Goal: Task Accomplishment & Management: Complete application form

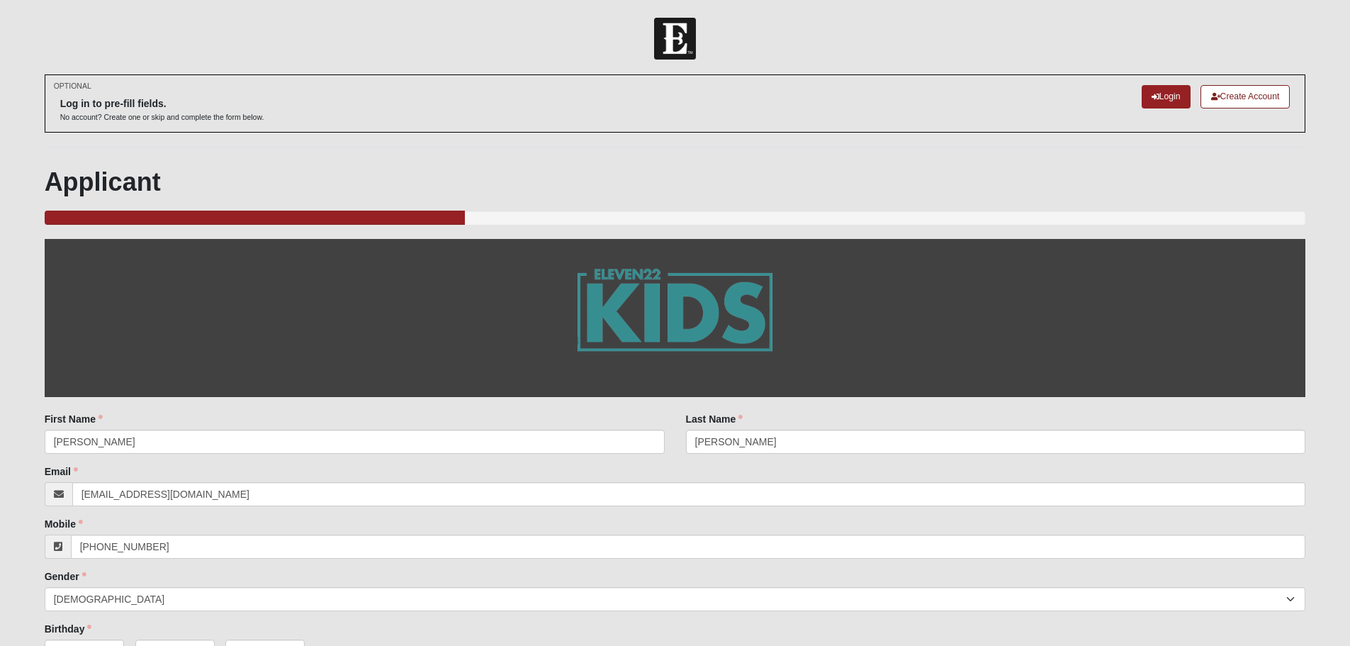
select select "2"
select select "4"
select select "2"
select select "1986"
select select "16"
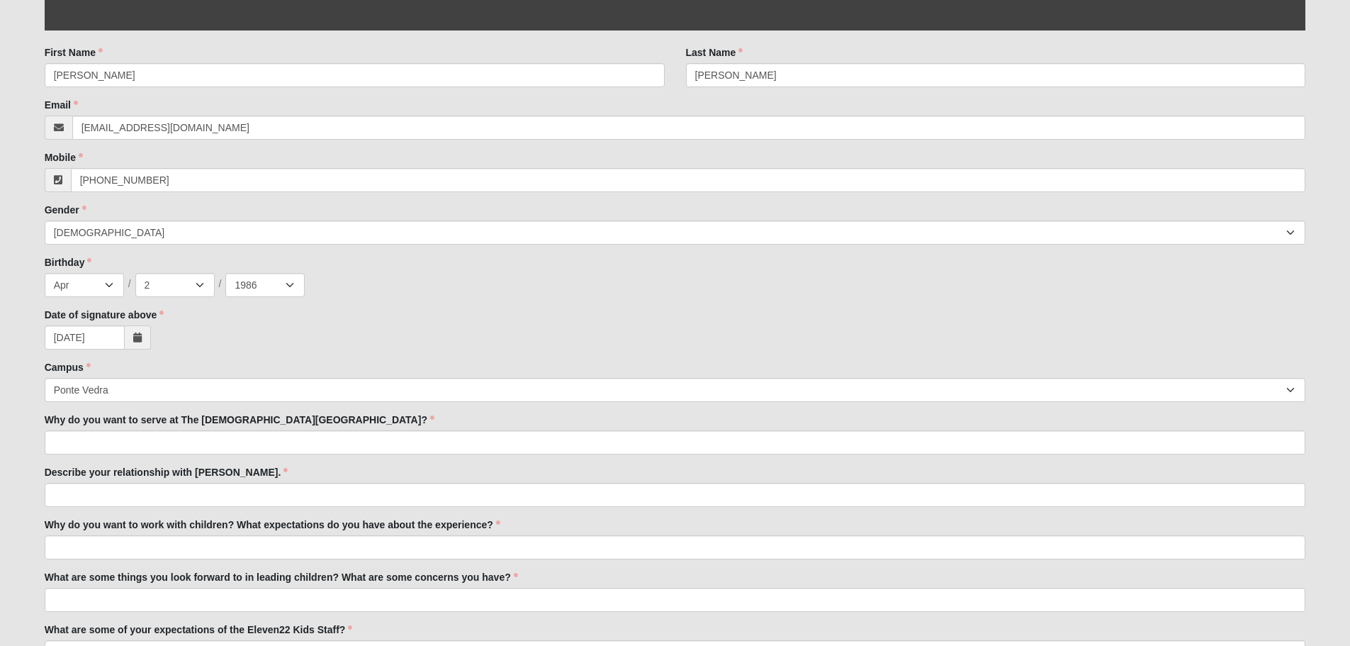
scroll to position [415, 0]
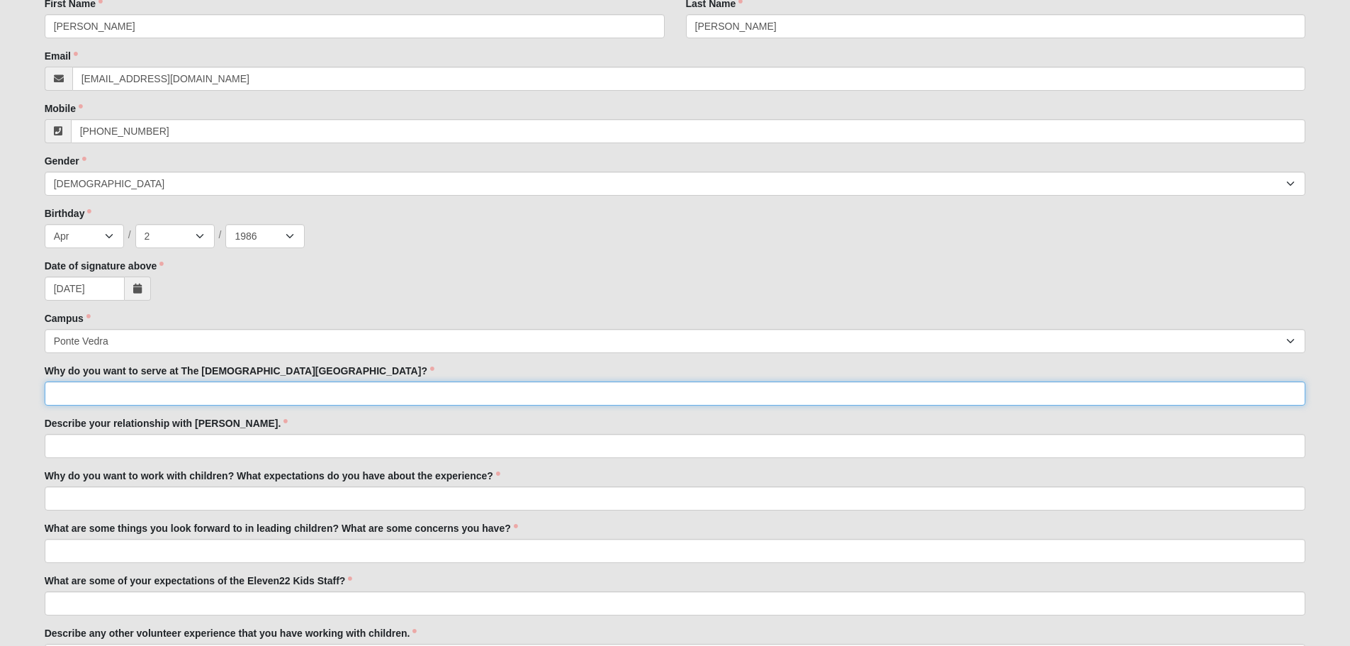
click at [102, 402] on input "Why do you want to serve at The [DEMOGRAPHIC_DATA][GEOGRAPHIC_DATA]?" at bounding box center [676, 393] width 1262 height 24
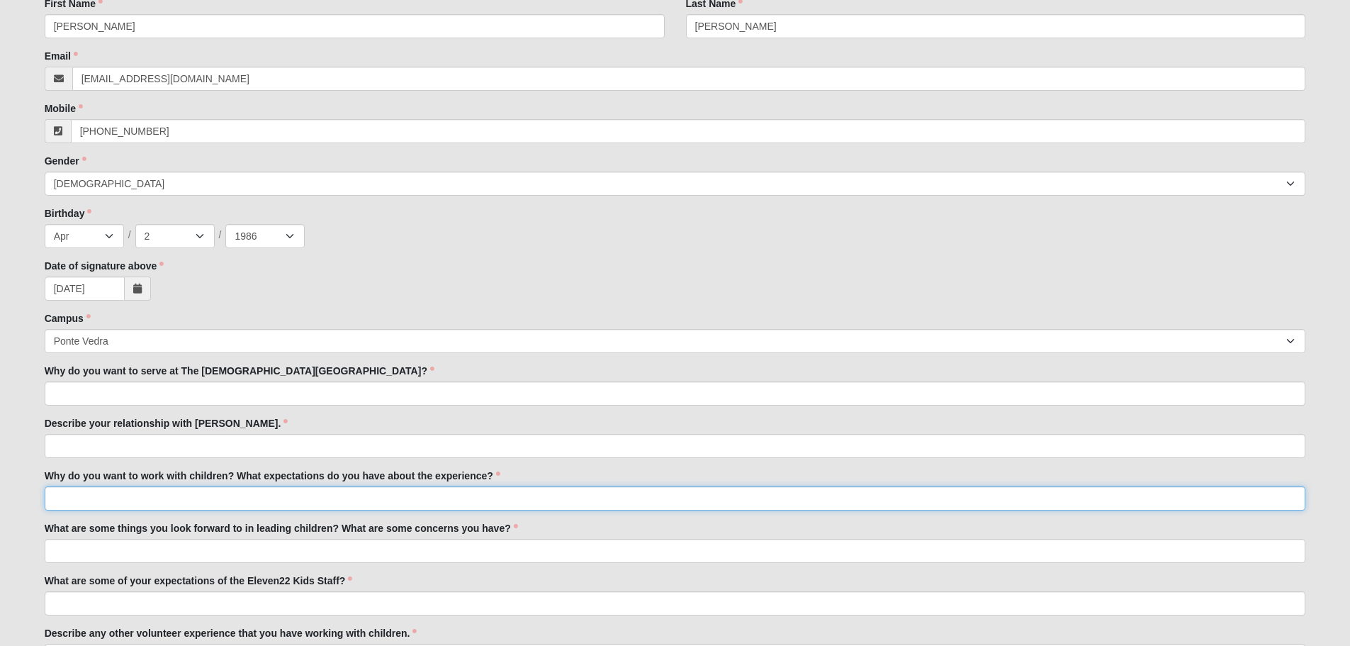
click at [147, 495] on input "Why do you want to work with children? What expectations do you have about the …" at bounding box center [676, 498] width 1262 height 24
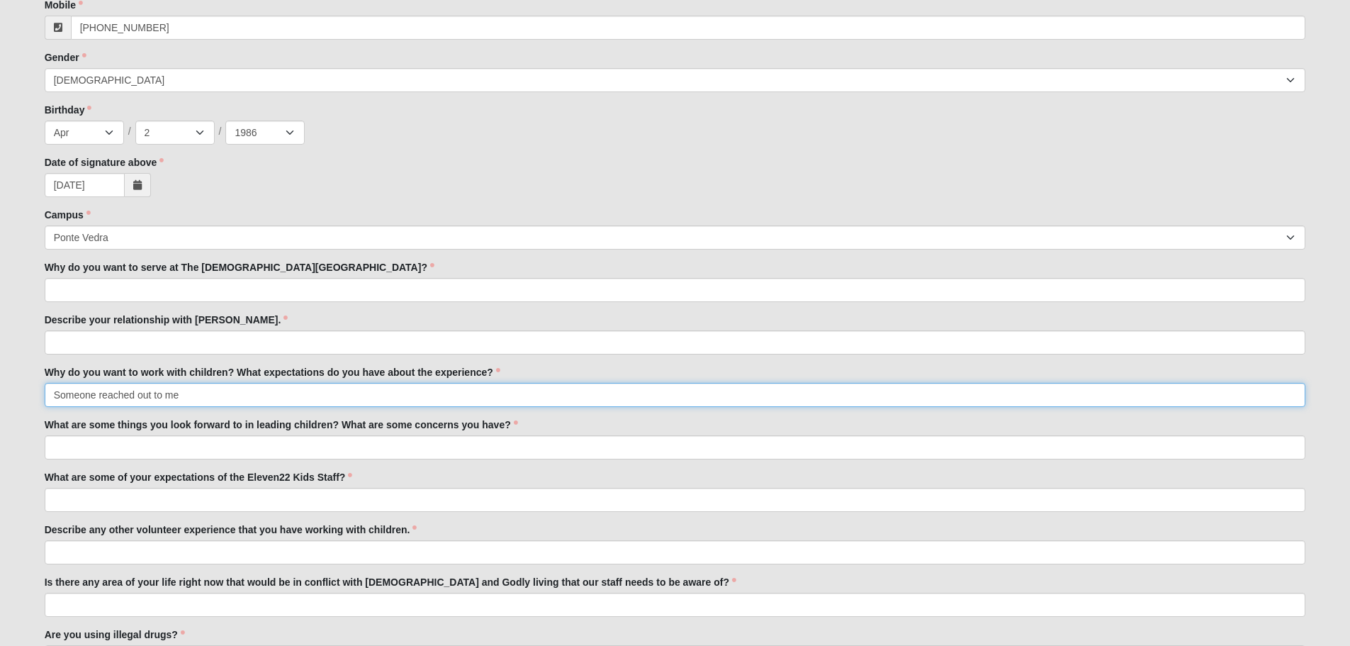
scroll to position [595, 0]
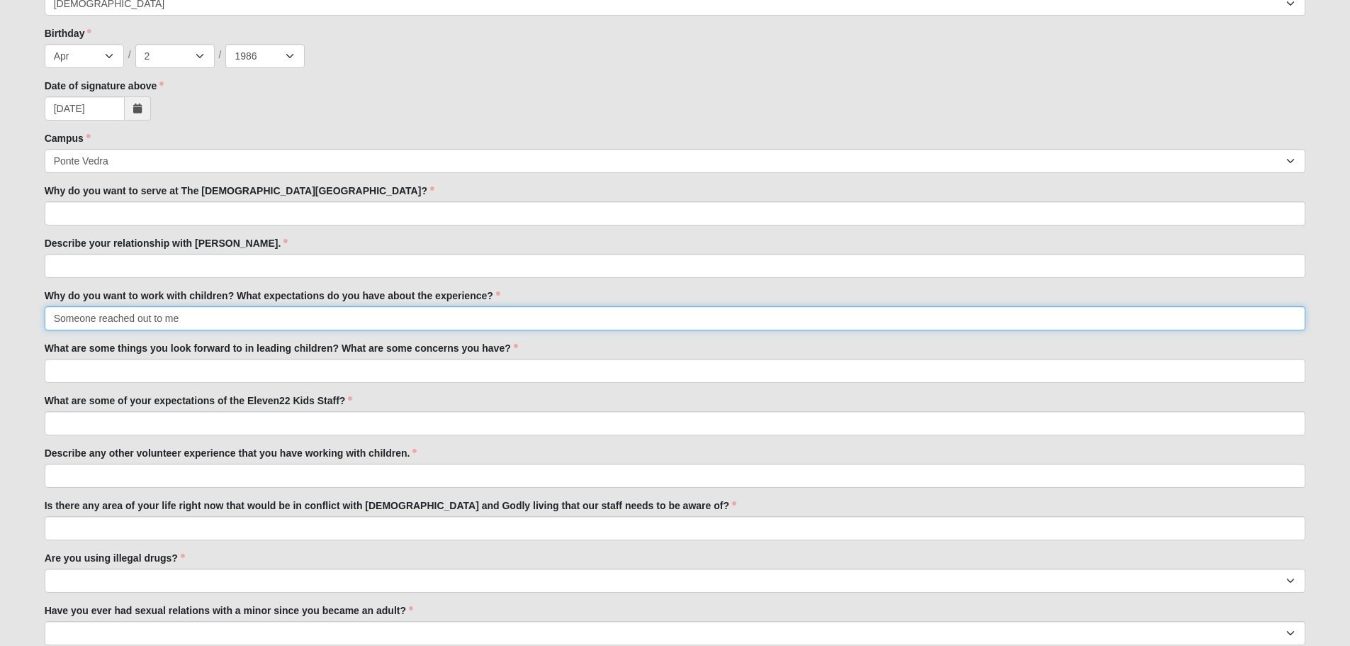
type input "Someone reached out to me"
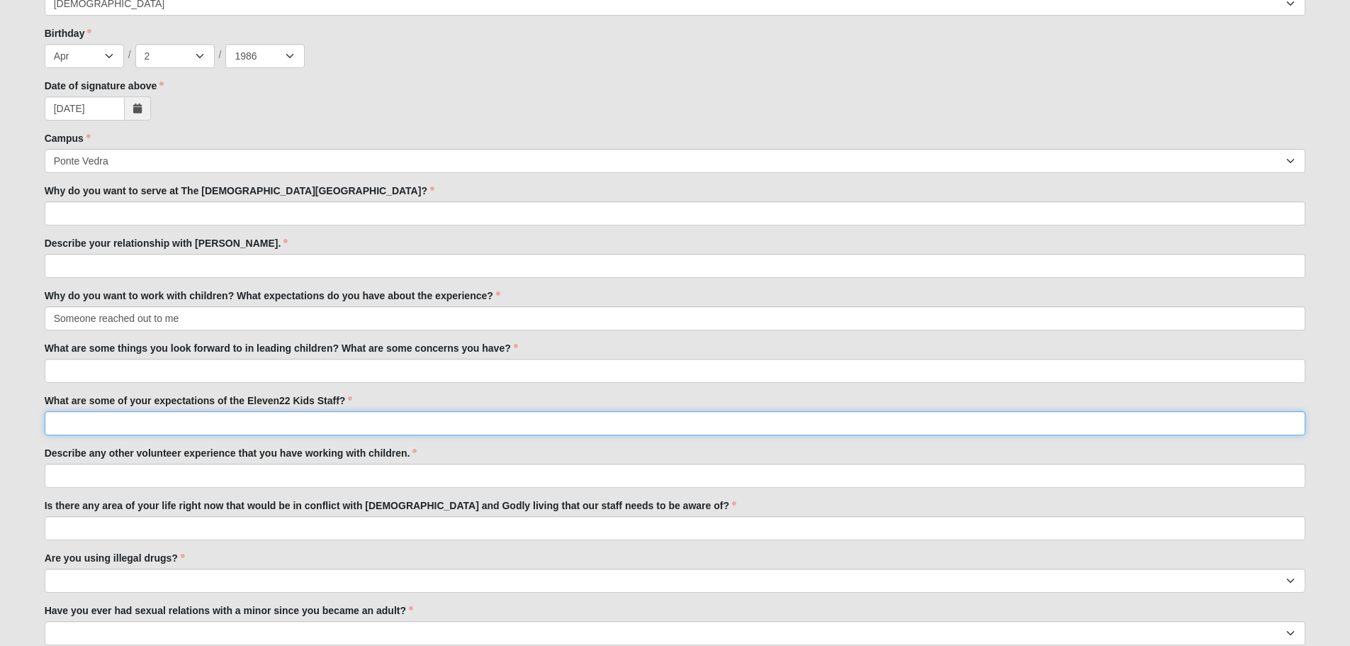
click at [88, 433] on input "What are some of your expectations of the Eleven22 Kids Staff?" at bounding box center [676, 423] width 1262 height 24
click at [160, 422] on input "That they would be kind and welcoming" at bounding box center [676, 423] width 1262 height 24
type input "That they would be friendly and welcoming"
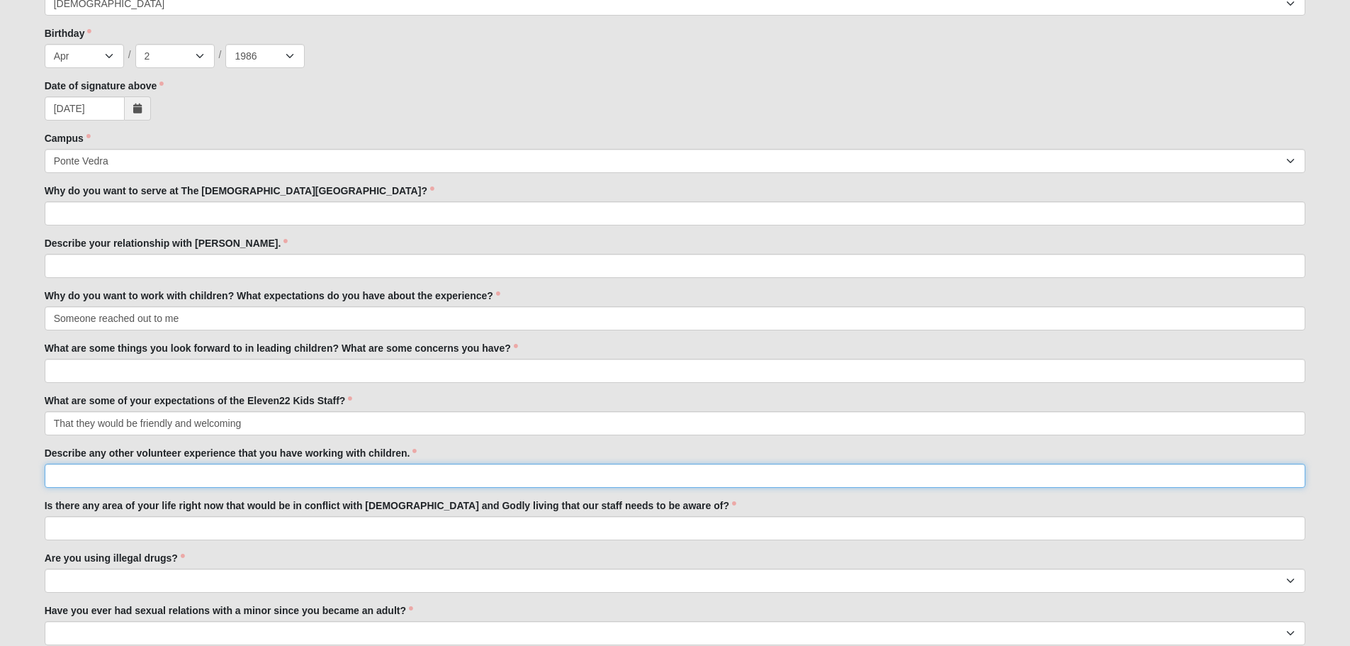
click at [202, 482] on input "Describe any other volunteer experience that you have working with children." at bounding box center [676, 476] width 1262 height 24
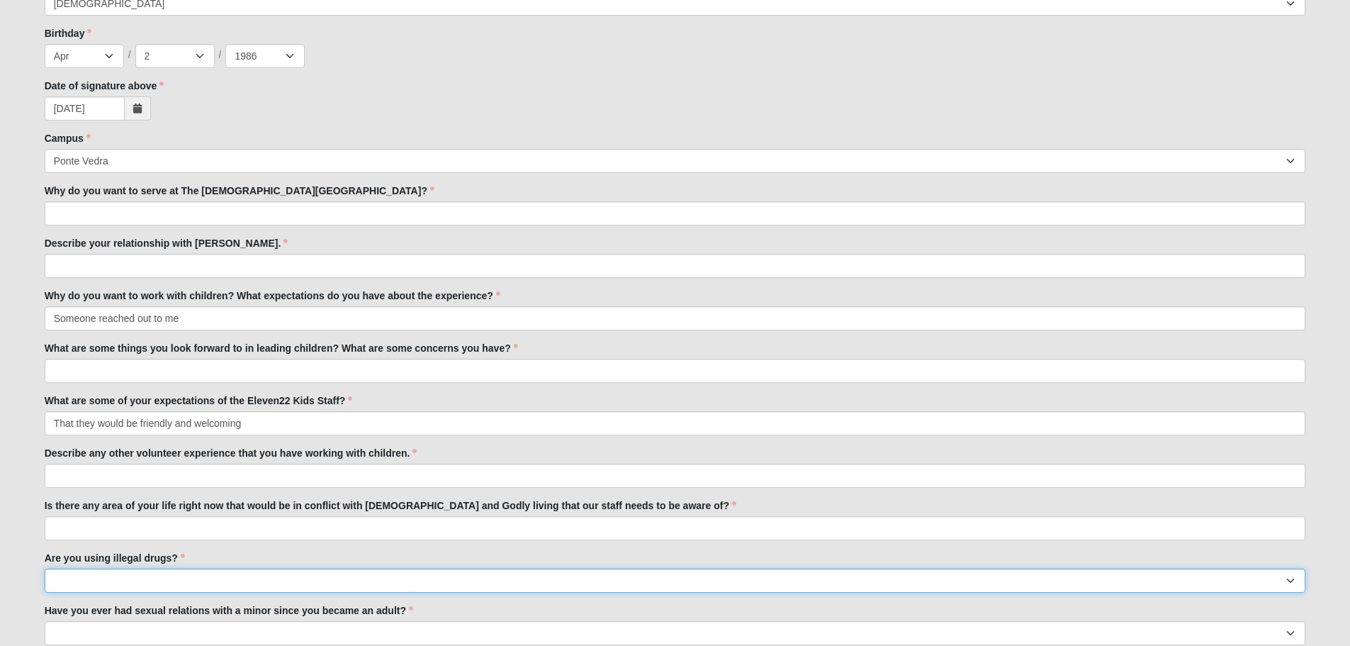
click at [145, 588] on select "Yes No" at bounding box center [676, 581] width 1262 height 24
select select "No"
click at [45, 569] on select "Yes No" at bounding box center [676, 581] width 1262 height 24
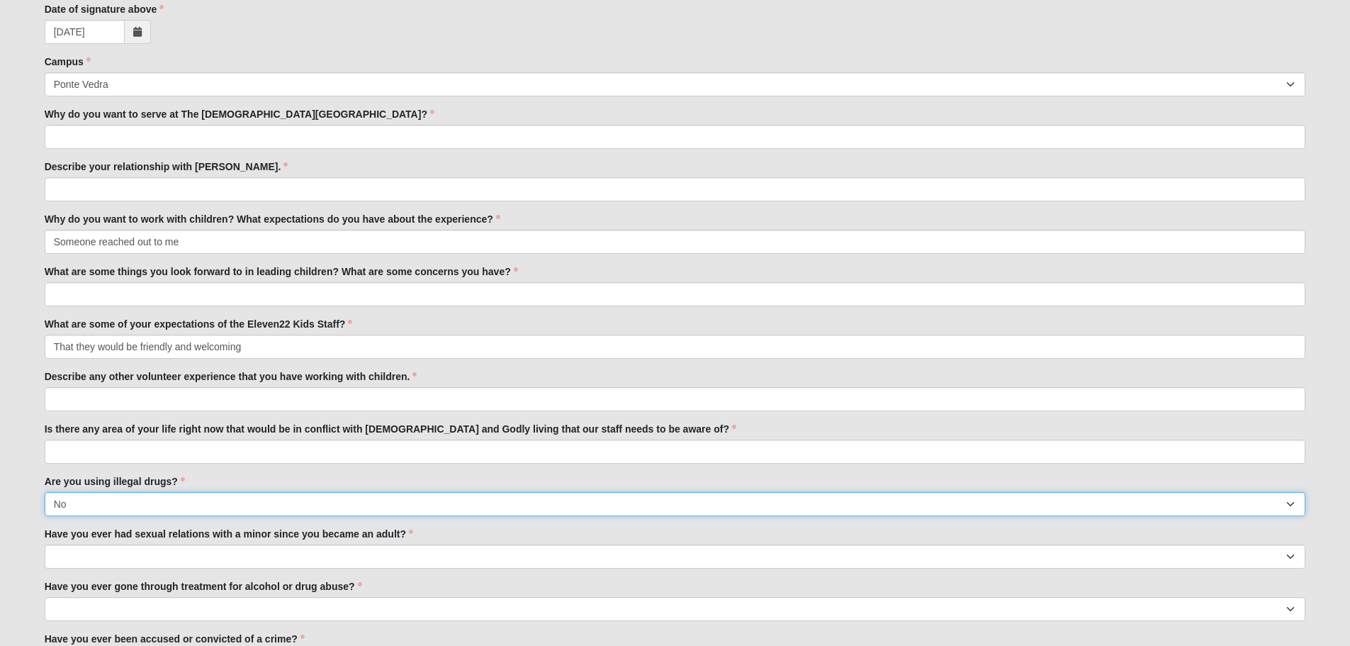
scroll to position [726, 0]
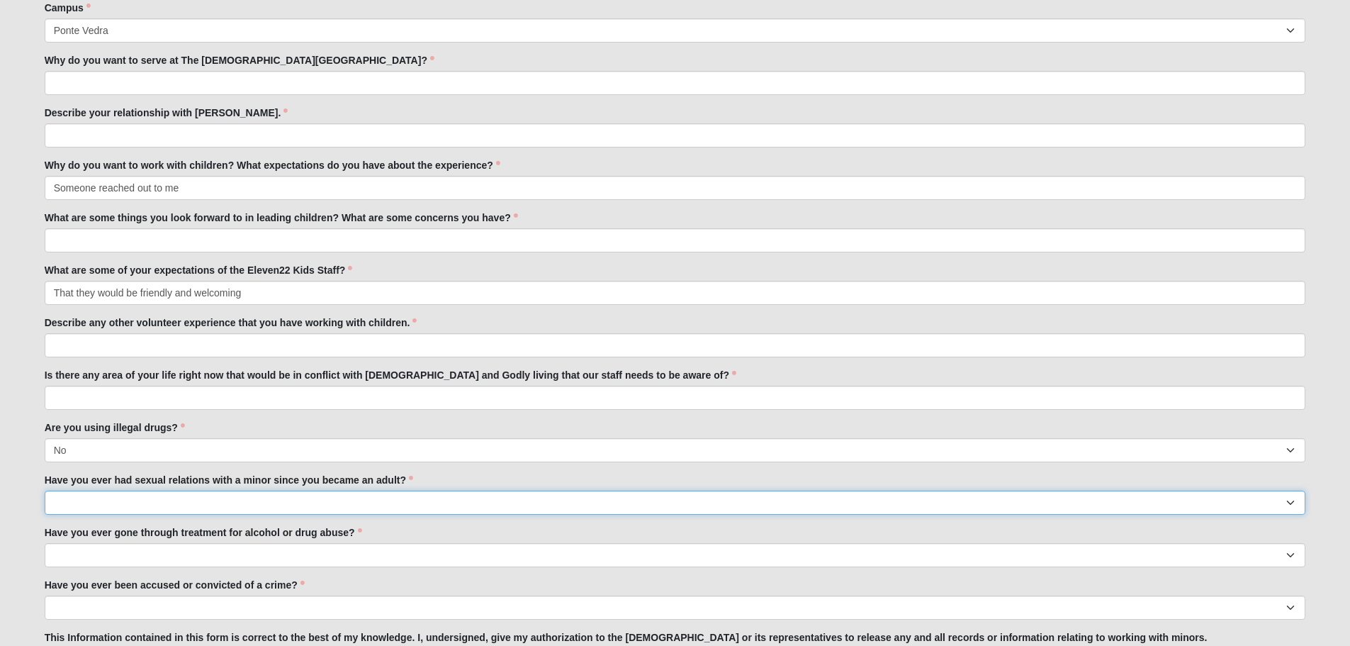
click at [103, 495] on select "Yes No" at bounding box center [676, 503] width 1262 height 24
select select "No"
click at [45, 491] on select "Yes No" at bounding box center [676, 503] width 1262 height 24
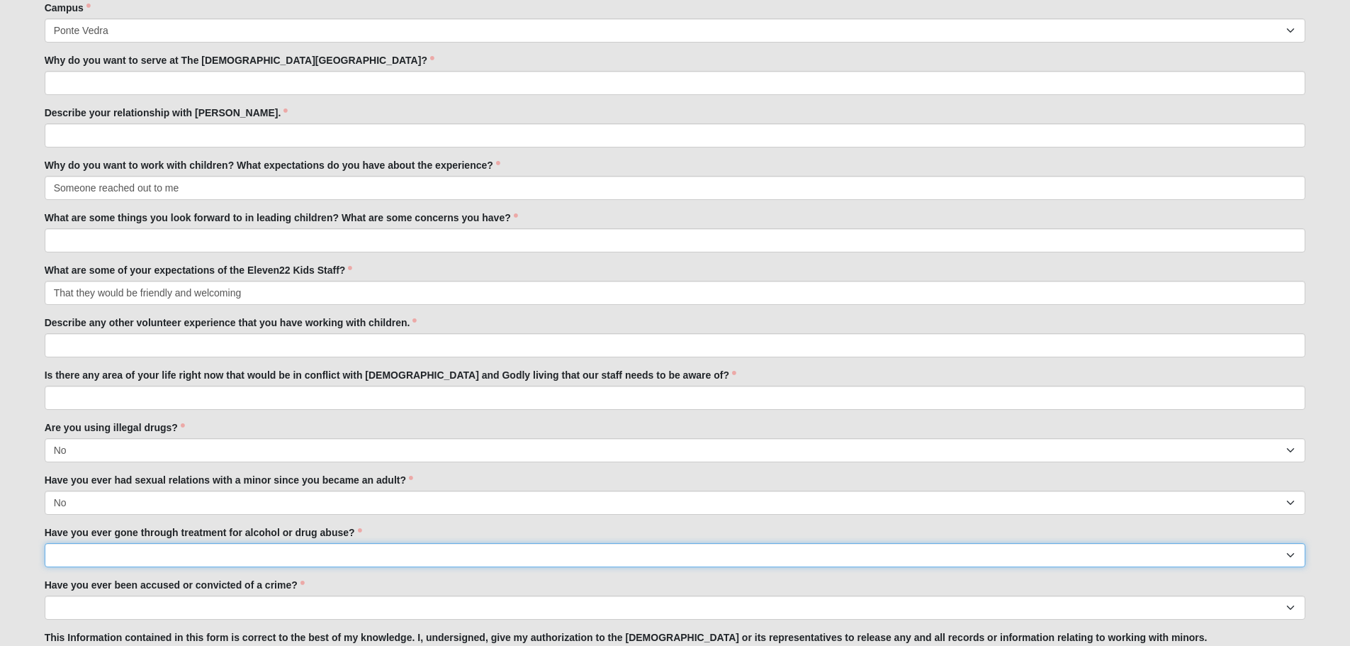
click at [102, 551] on select "Yes No" at bounding box center [676, 555] width 1262 height 24
select select "No"
click at [45, 543] on select "Yes No" at bounding box center [676, 555] width 1262 height 24
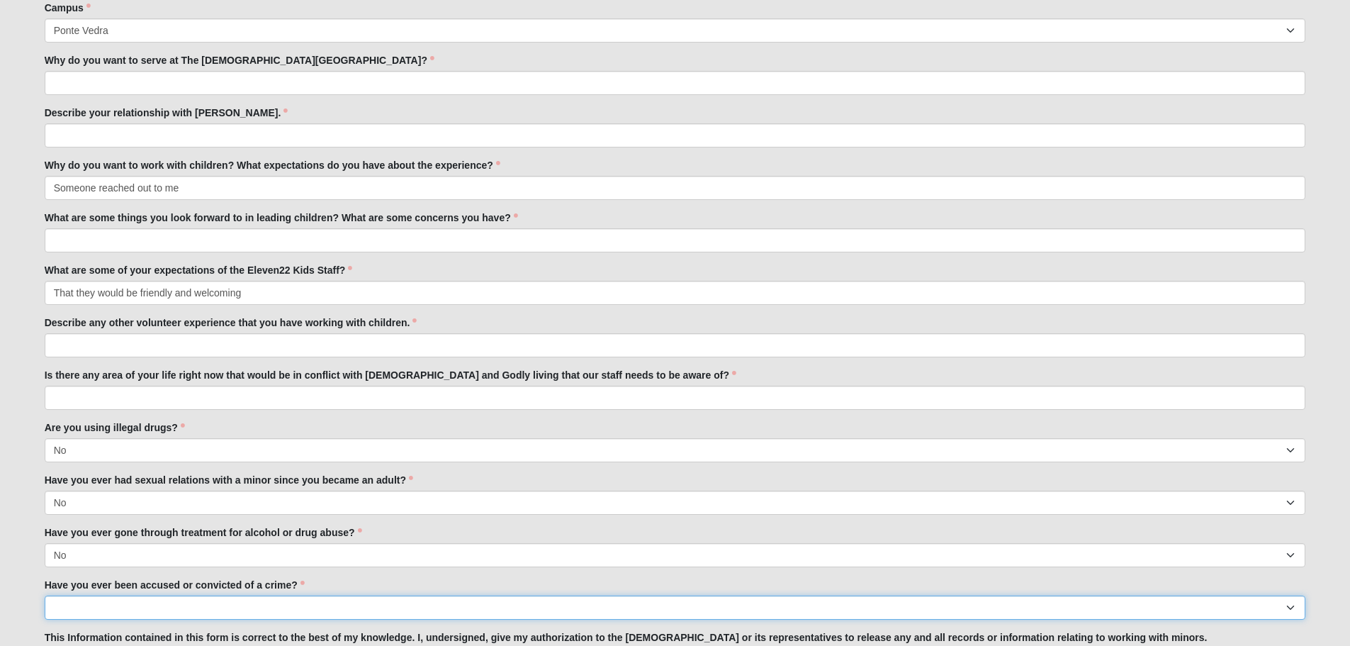
click at [95, 617] on select "Yes No" at bounding box center [676, 607] width 1262 height 24
select select "No"
click at [45, 595] on select "Yes No" at bounding box center [676, 607] width 1262 height 24
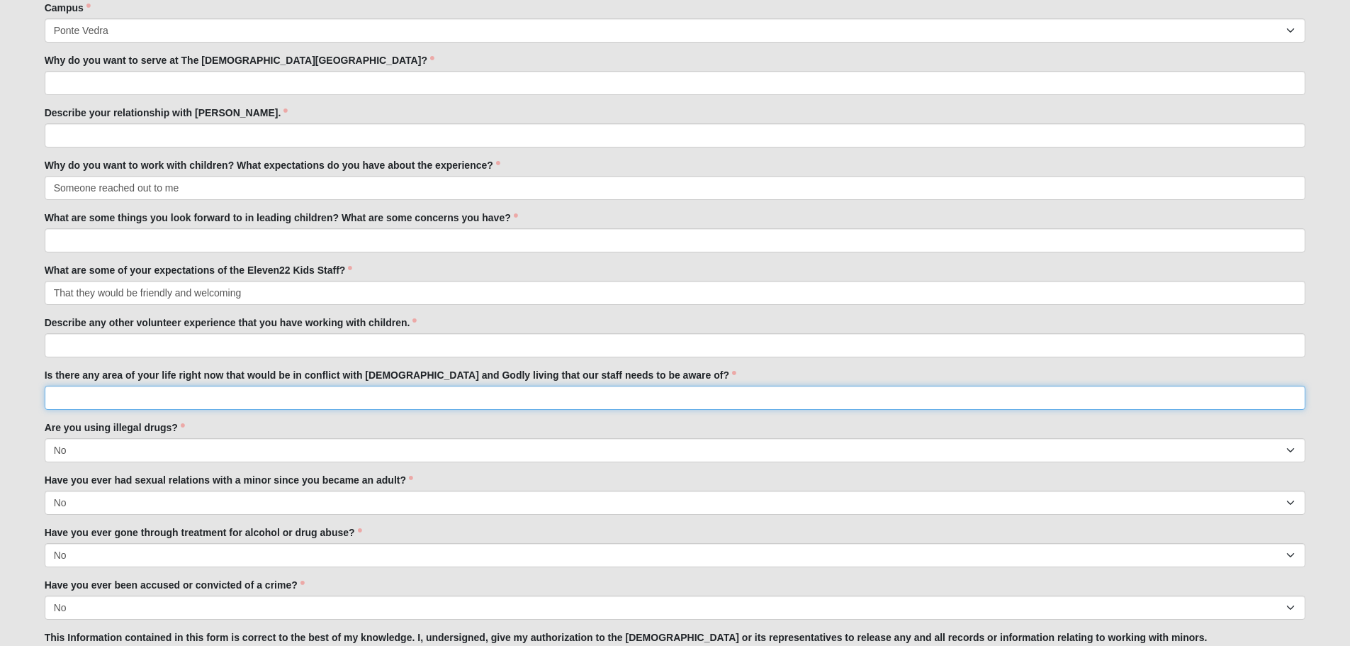
click at [105, 391] on input "Is there any area of your life right now that would be in conflict with [DEMOGR…" at bounding box center [676, 398] width 1262 height 24
type input "no"
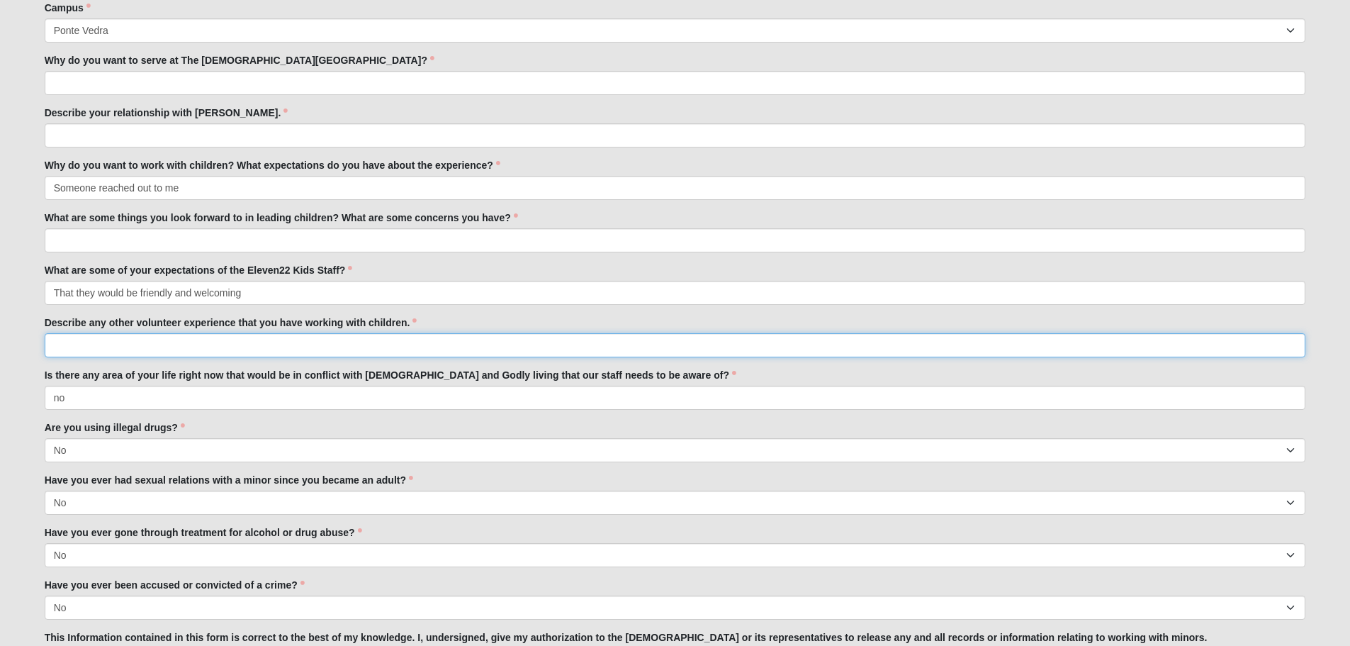
click at [107, 342] on input "Describe any other volunteer experience that you have working with children." at bounding box center [676, 345] width 1262 height 24
click at [418, 353] on input "no volunteer experience with children but previously volunteered with" at bounding box center [676, 345] width 1262 height 24
click at [817, 345] on input "no volunteer experience with children but previously volunteered with [PERSON_N…" at bounding box center [676, 345] width 1262 height 24
click at [601, 344] on input "no volunteer experience with children but previously volunteered with [PERSON_N…" at bounding box center [676, 345] width 1262 height 24
click at [415, 345] on input "no volunteer experience with children but previously volunteered with [PERSON_N…" at bounding box center [676, 345] width 1262 height 24
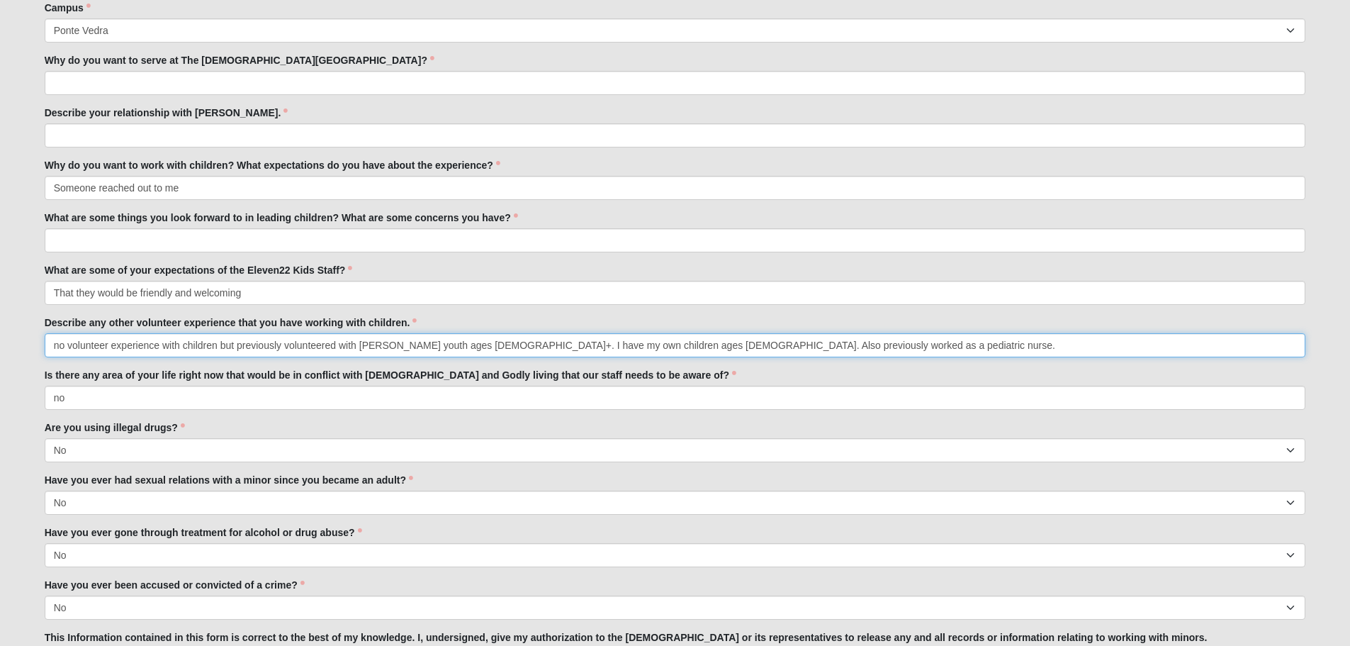
type input "no volunteer experience with children but previously volunteered with [PERSON_N…"
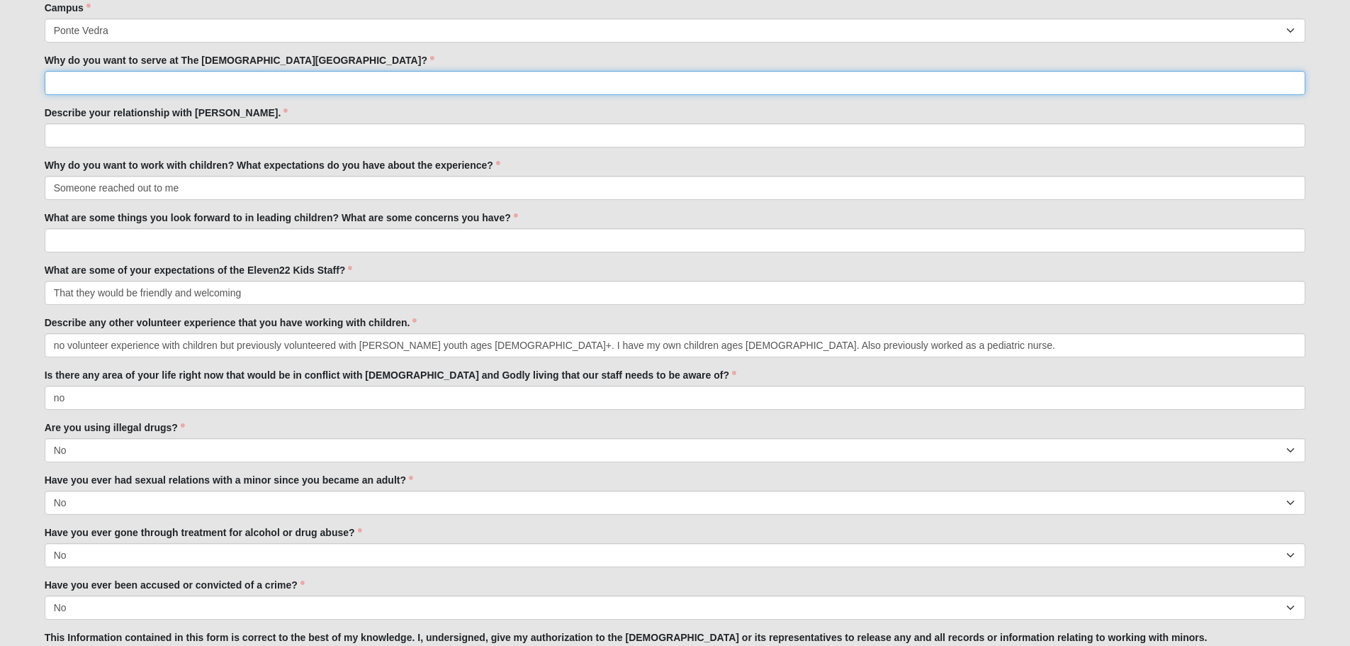
click at [215, 77] on input "Why do you want to serve at The [DEMOGRAPHIC_DATA][GEOGRAPHIC_DATA]?" at bounding box center [676, 83] width 1262 height 24
type input "b"
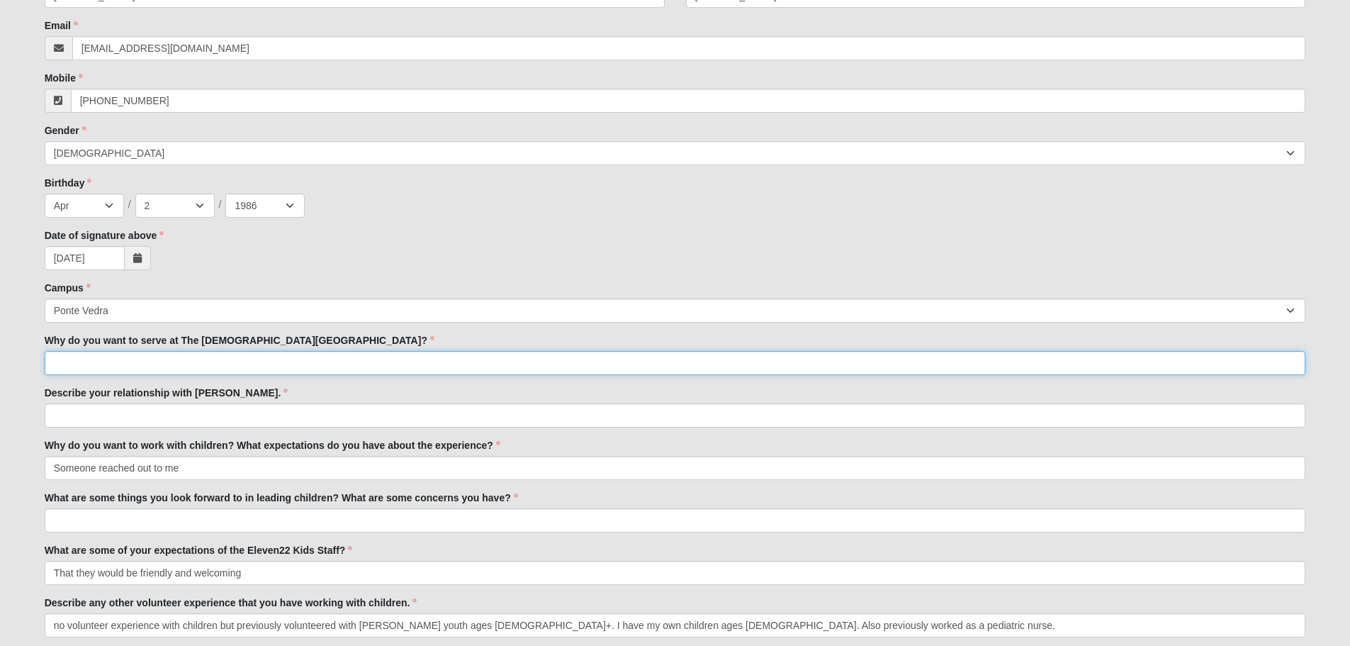
scroll to position [457, 0]
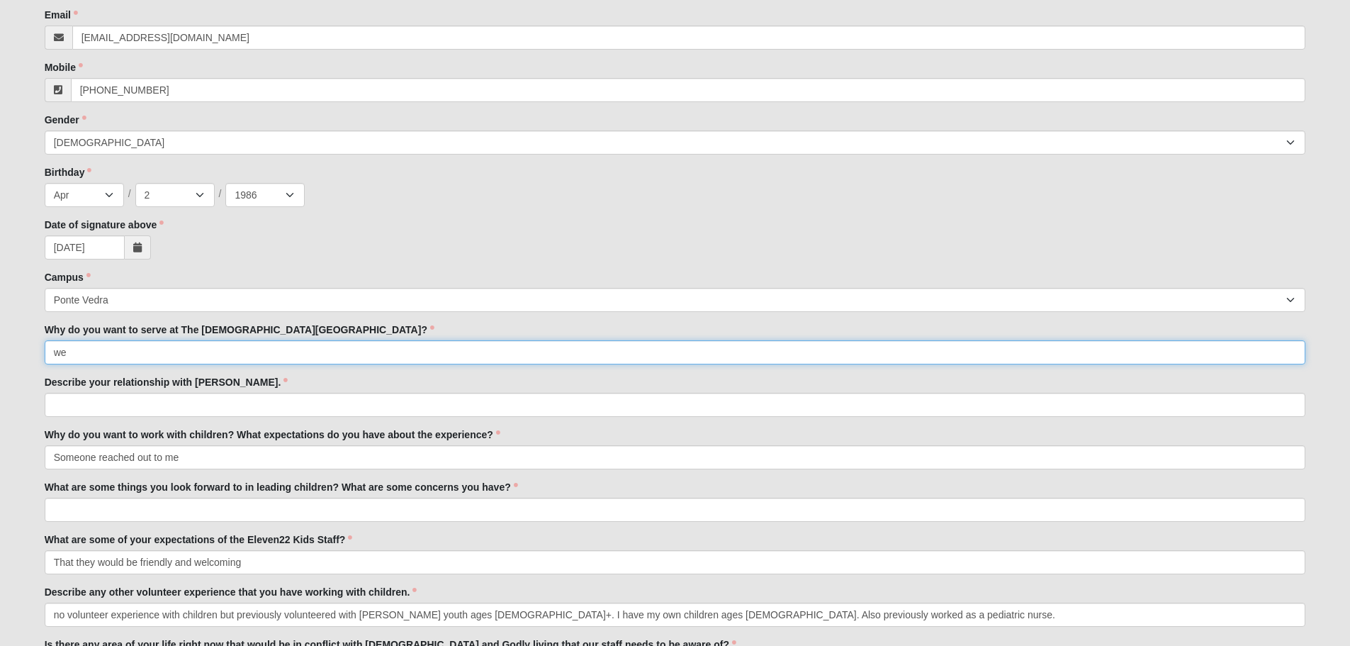
type input "w"
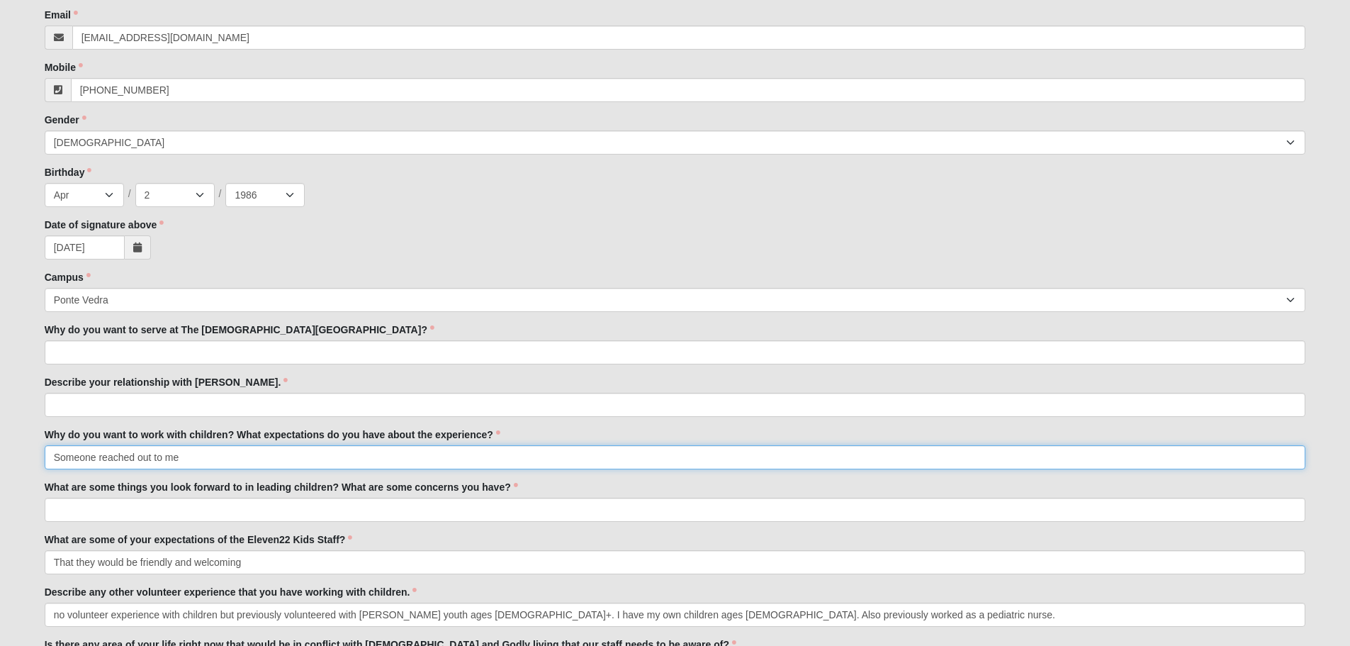
click at [203, 452] on input "Someone reached out to me" at bounding box center [676, 457] width 1262 height 24
type input "Someone reached out to me explaining that there is a needed for volunteers with…"
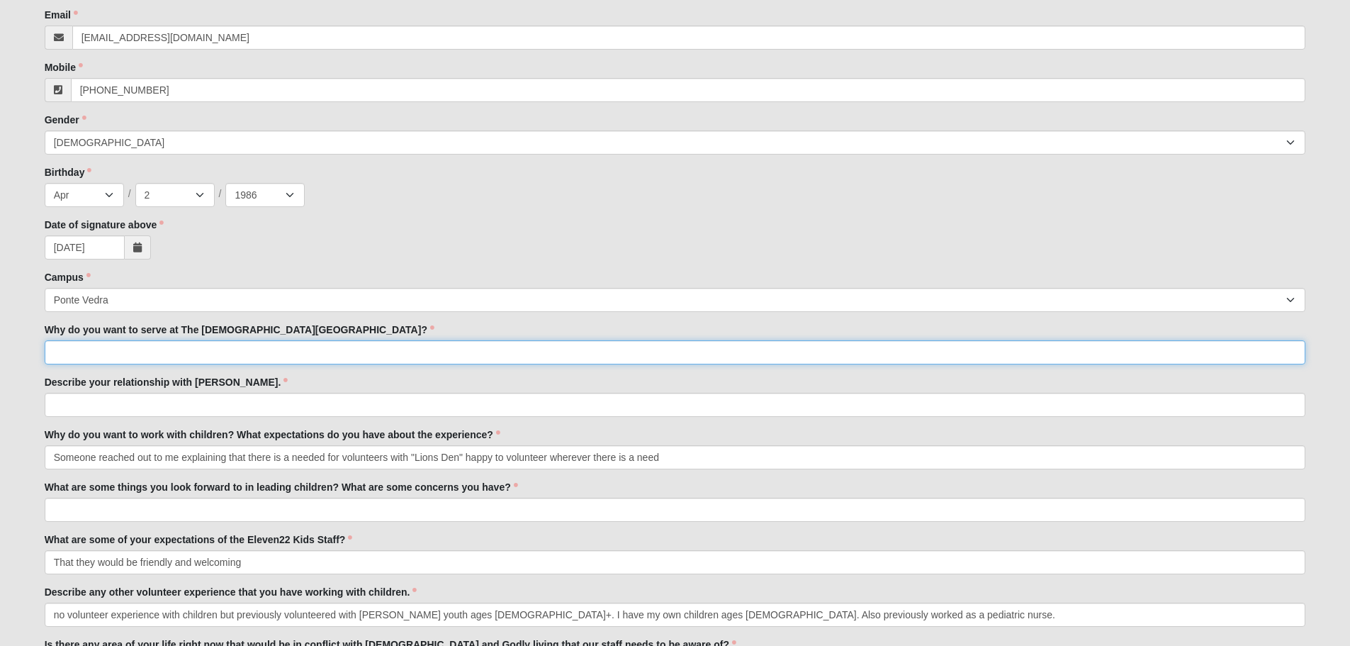
click at [218, 353] on input "Why do you want to serve at The [DEMOGRAPHIC_DATA][GEOGRAPHIC_DATA]?" at bounding box center [676, 352] width 1262 height 24
click at [69, 355] on input "becuse this is my [DEMOGRAPHIC_DATA]!" at bounding box center [676, 352] width 1262 height 24
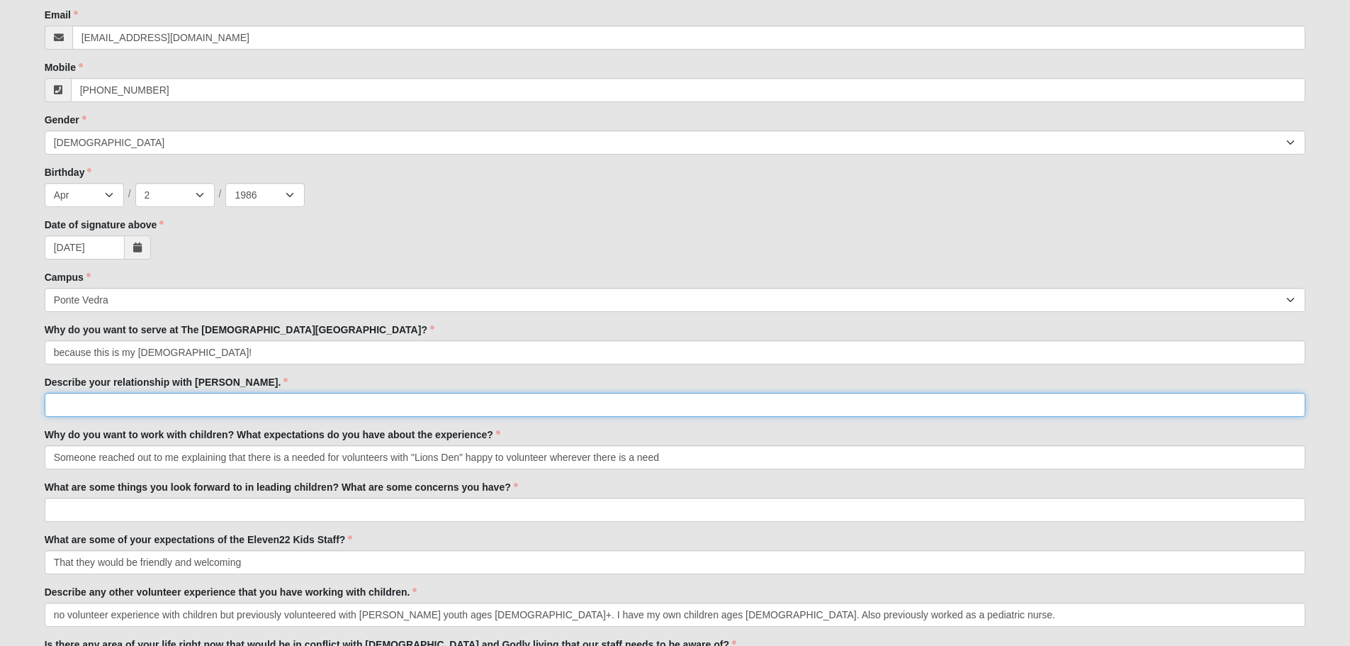
click at [152, 403] on input "Describe your relationship with [PERSON_NAME]." at bounding box center [676, 405] width 1262 height 24
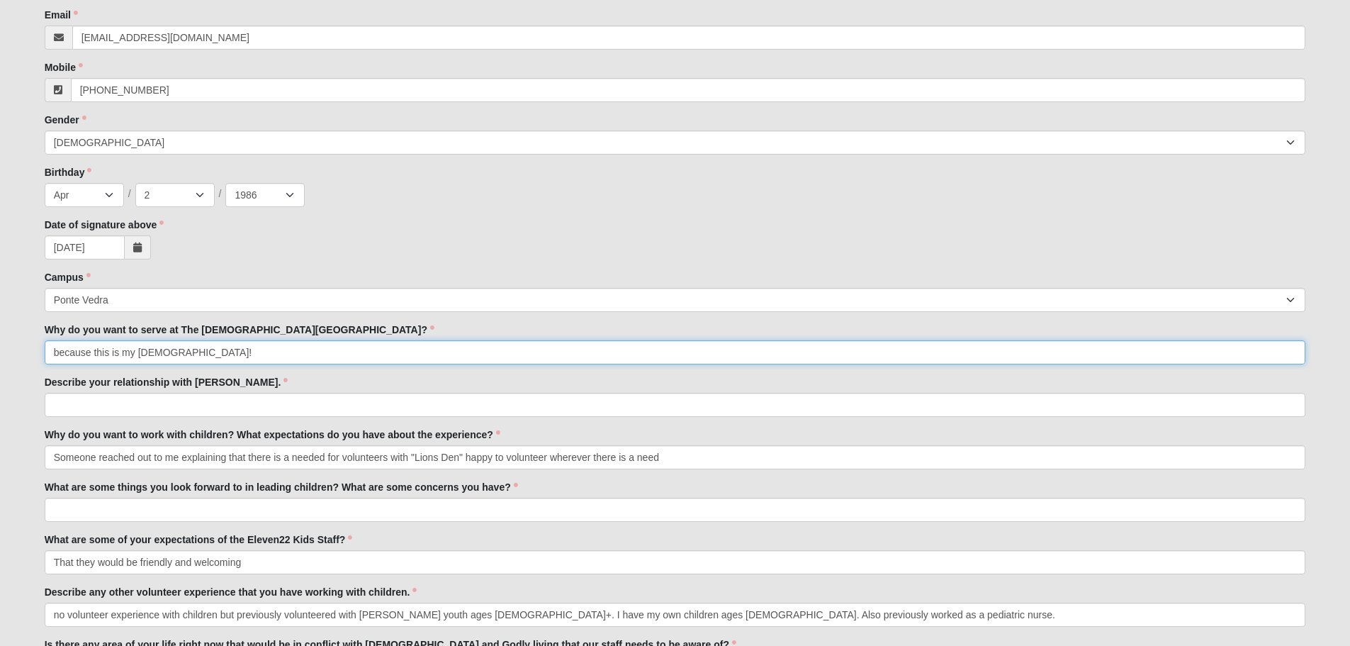
click at [167, 349] on input "because this is my [DEMOGRAPHIC_DATA]!" at bounding box center [676, 352] width 1262 height 24
click at [276, 349] on input "because this is my [DEMOGRAPHIC_DATA] and volunteers make it!" at bounding box center [676, 352] width 1262 height 24
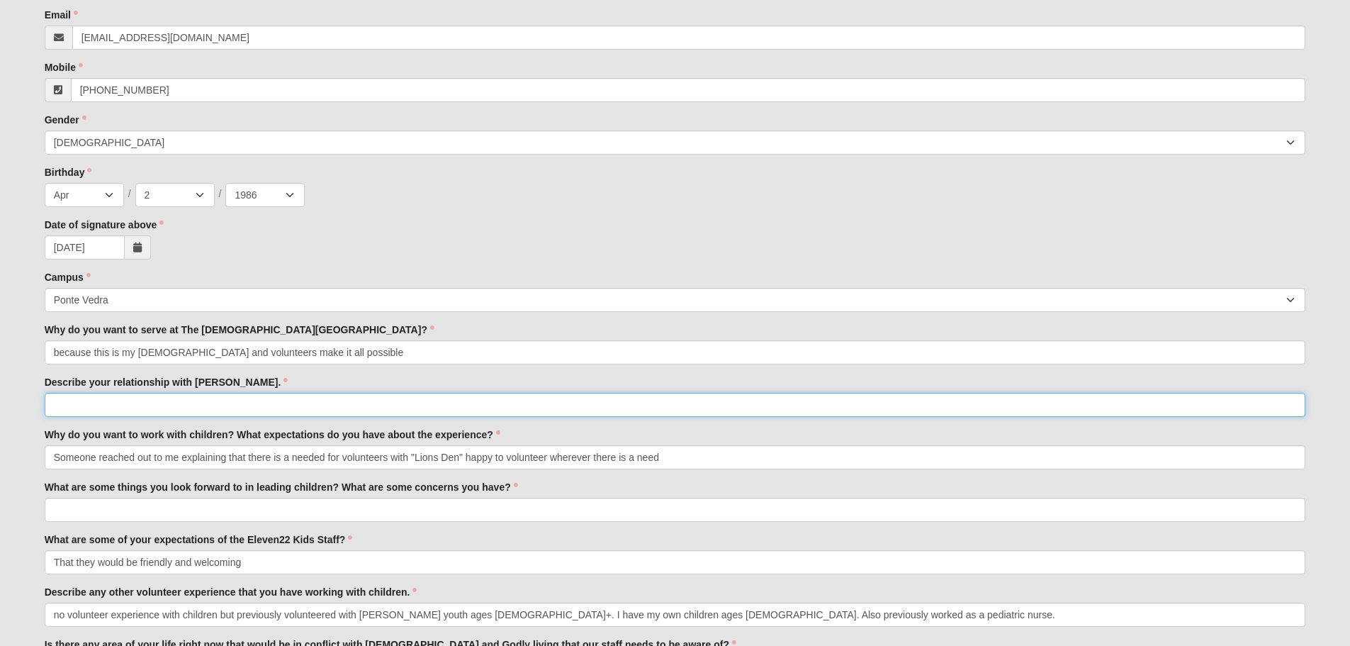
click at [233, 411] on input "Describe your relationship with [PERSON_NAME]." at bounding box center [676, 405] width 1262 height 24
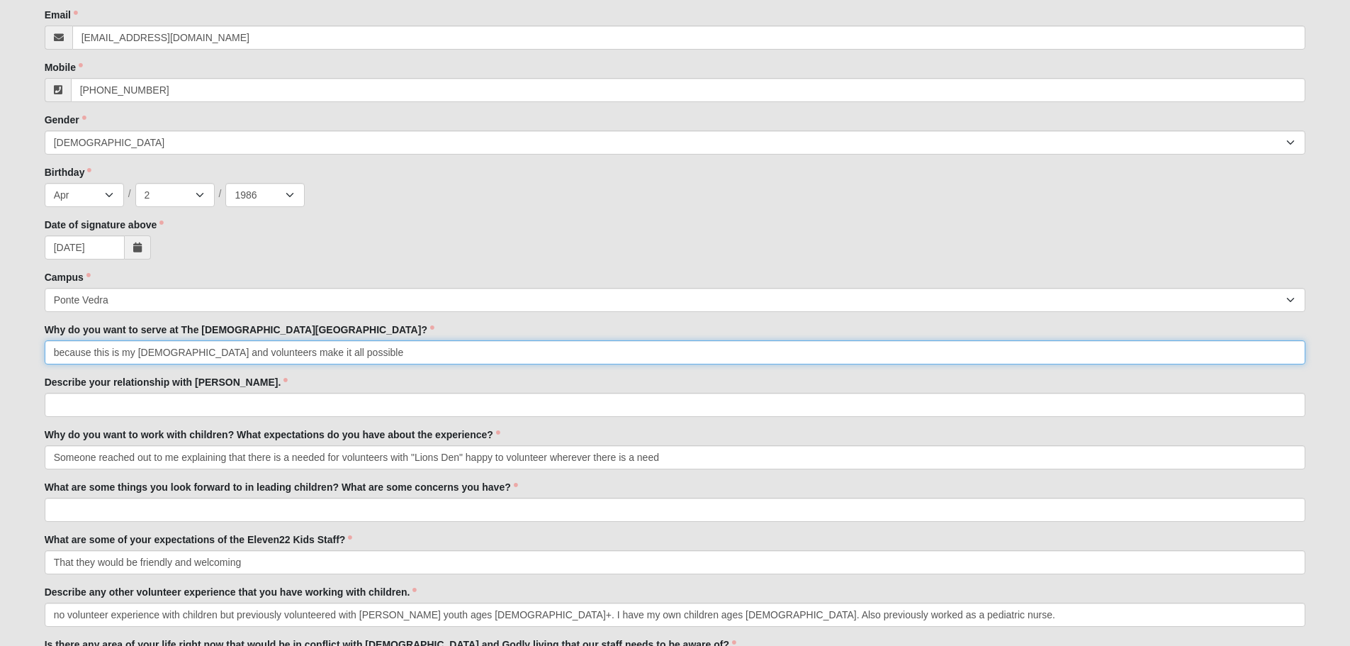
click at [237, 348] on input "because this is my [DEMOGRAPHIC_DATA] and volunteers make it all possible" at bounding box center [676, 352] width 1262 height 24
type input "because this is my [DEMOGRAPHIC_DATA] and volunteers help make it all possible"
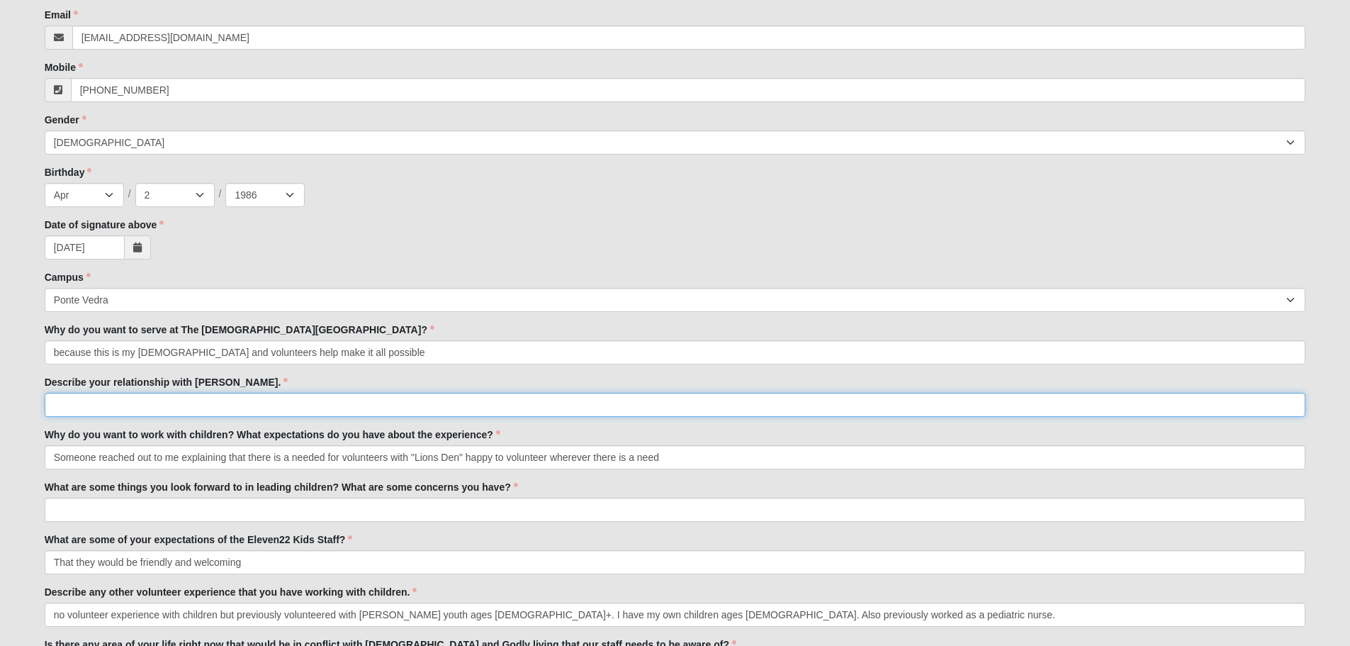
click at [235, 397] on input "Describe your relationship with [PERSON_NAME]." at bounding box center [676, 405] width 1262 height 24
type input "j"
type input "[PERSON_NAME] is my lord and savior"
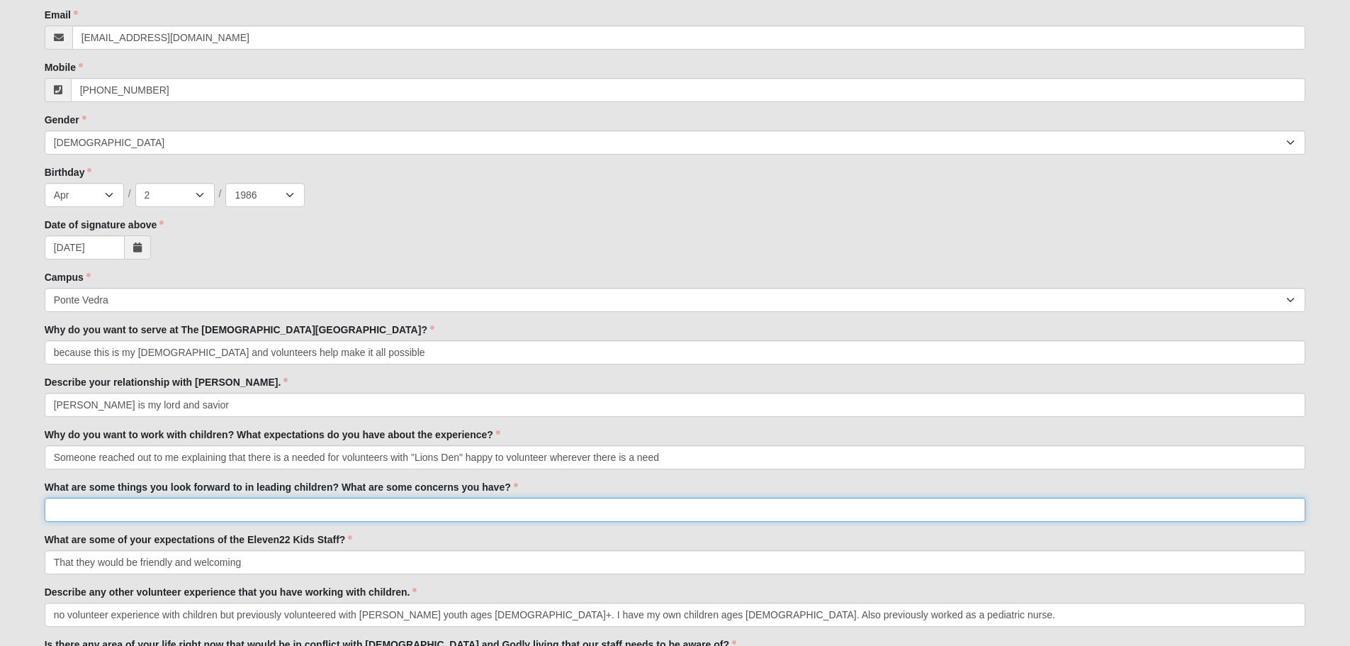
click at [269, 515] on input "What are some things you look forward to in leading children? What are some con…" at bounding box center [676, 510] width 1262 height 24
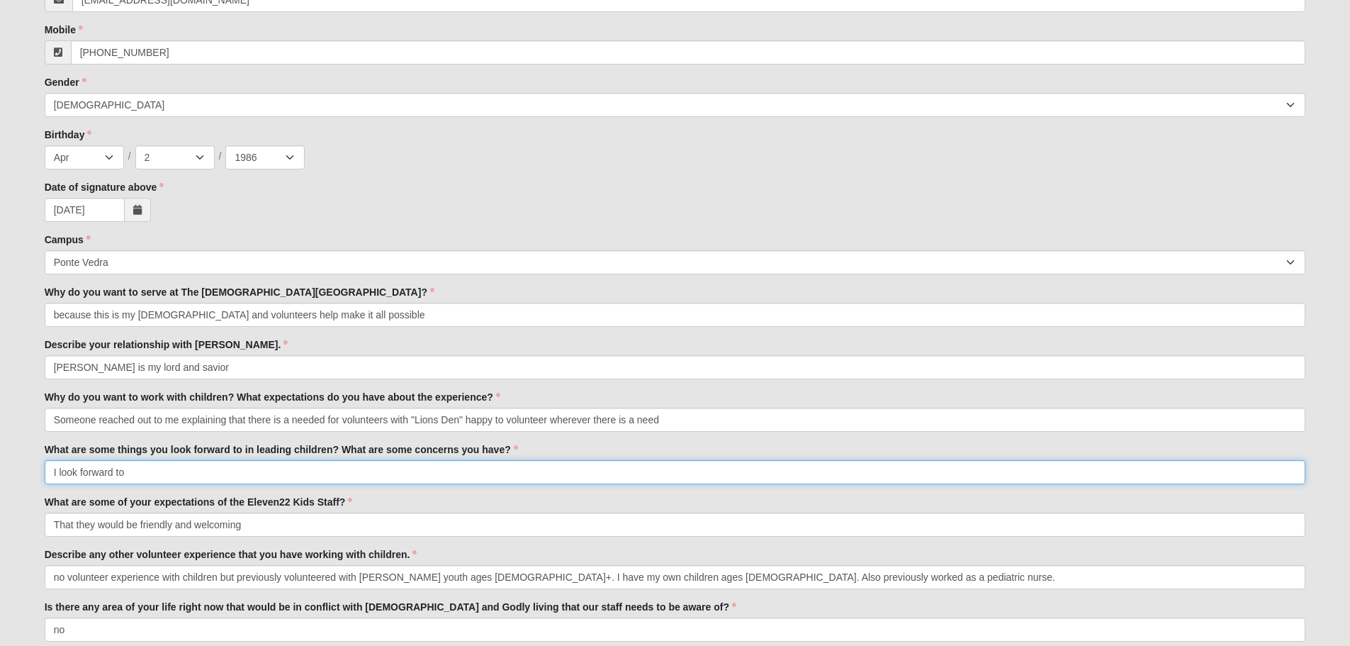
scroll to position [495, 0]
type input "I"
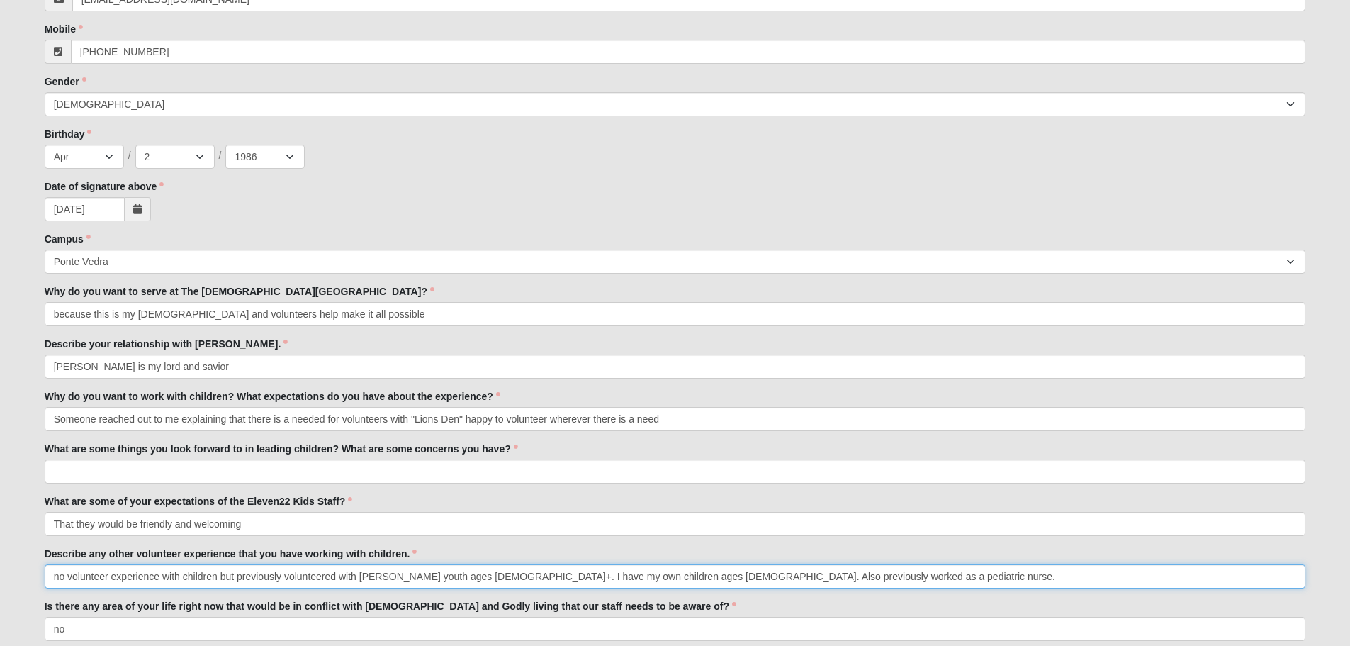
click at [734, 576] on input "no volunteer experience with children but previously volunteered with [PERSON_N…" at bounding box center [676, 576] width 1262 height 24
click at [883, 581] on input "no volunteer experience with children but previously volunteered with [PERSON_N…" at bounding box center [676, 576] width 1262 height 24
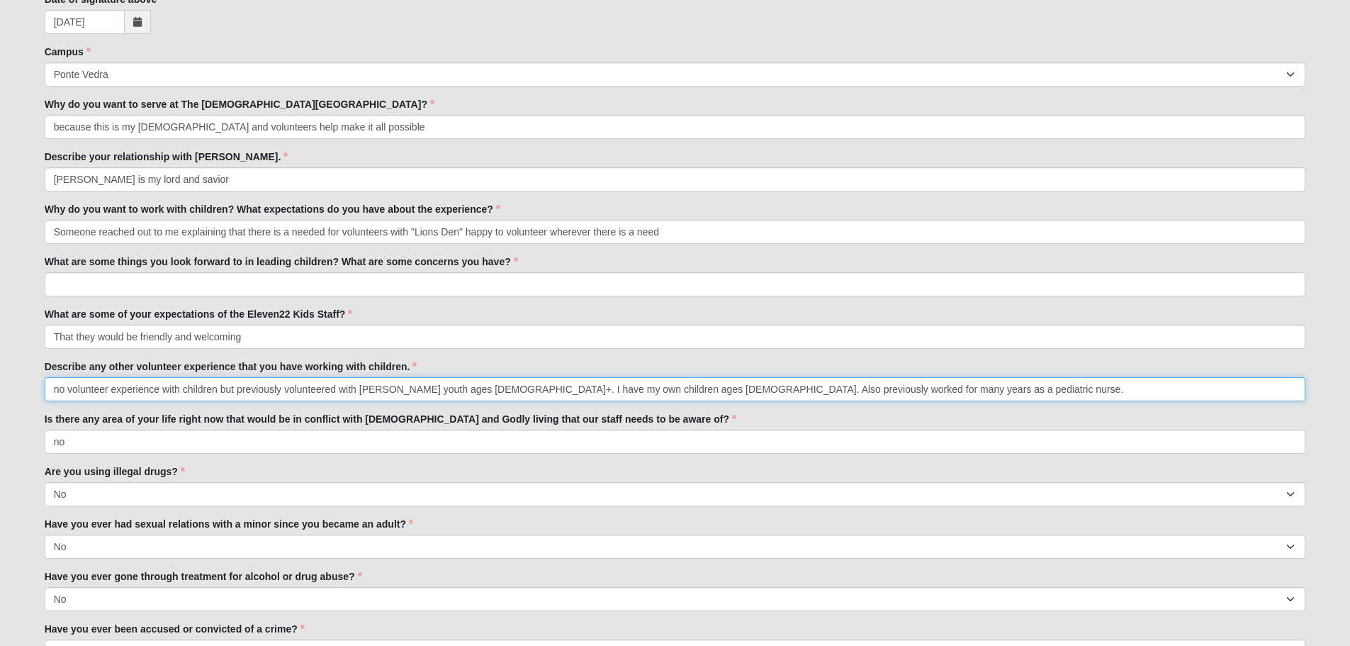
scroll to position [687, 0]
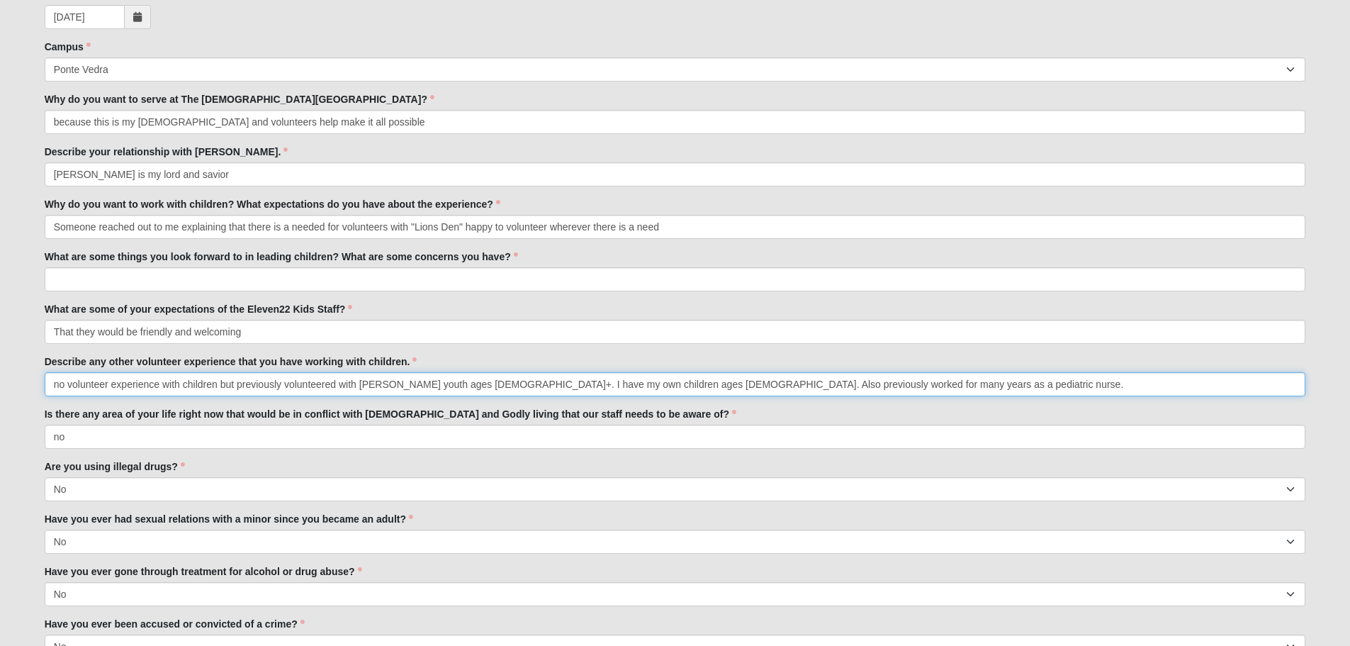
click at [184, 379] on input "no volunteer experience with children but previously volunteered with [PERSON_N…" at bounding box center [676, 384] width 1262 height 24
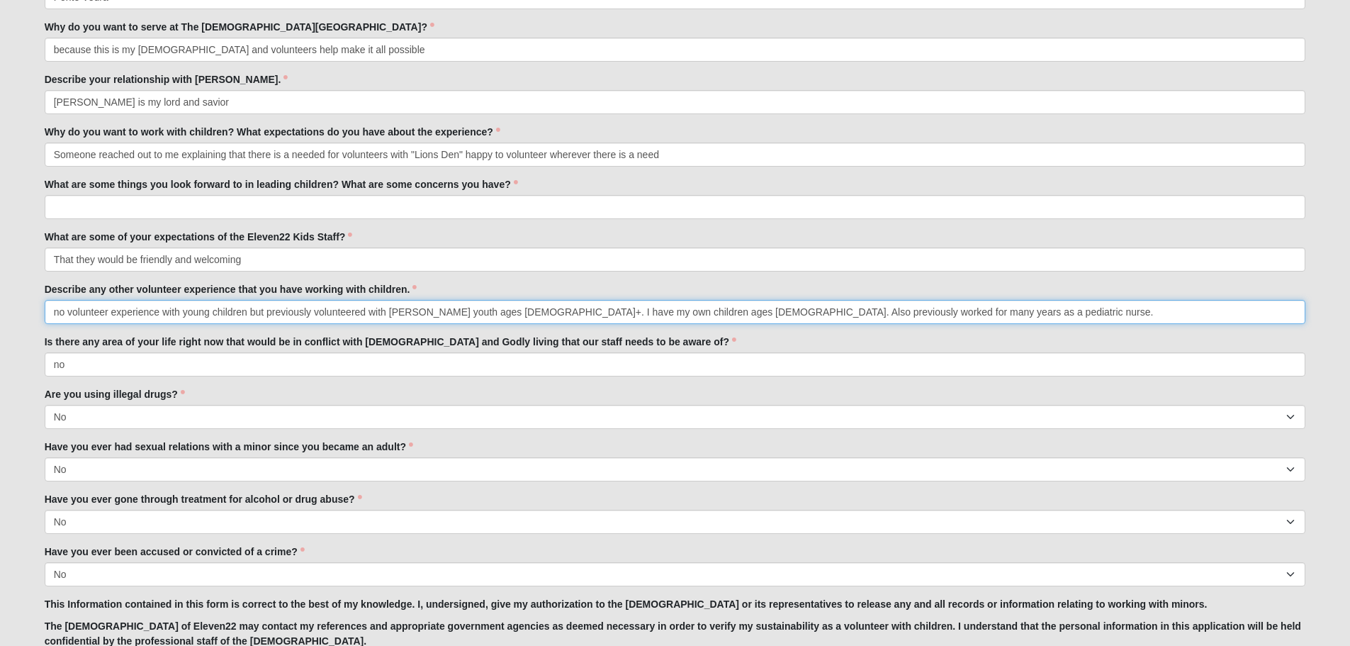
scroll to position [765, 0]
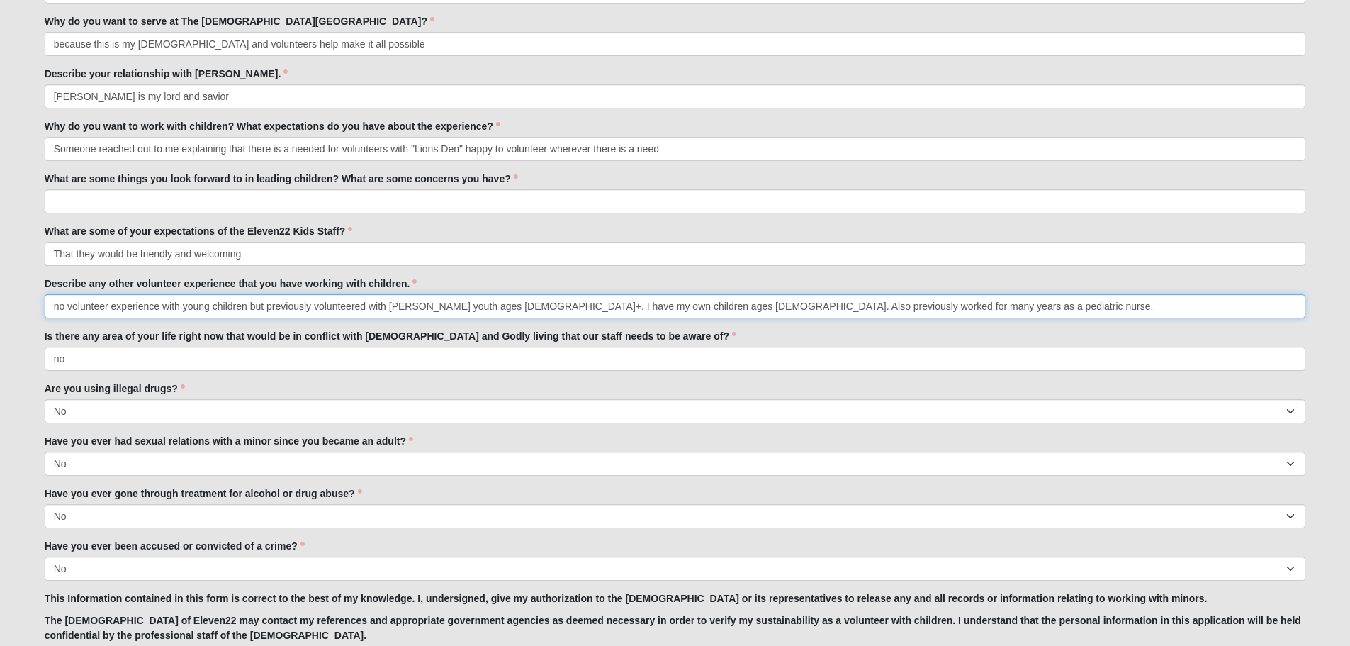
type input "no volunteer experience with young children but previously volunteered with [PE…"
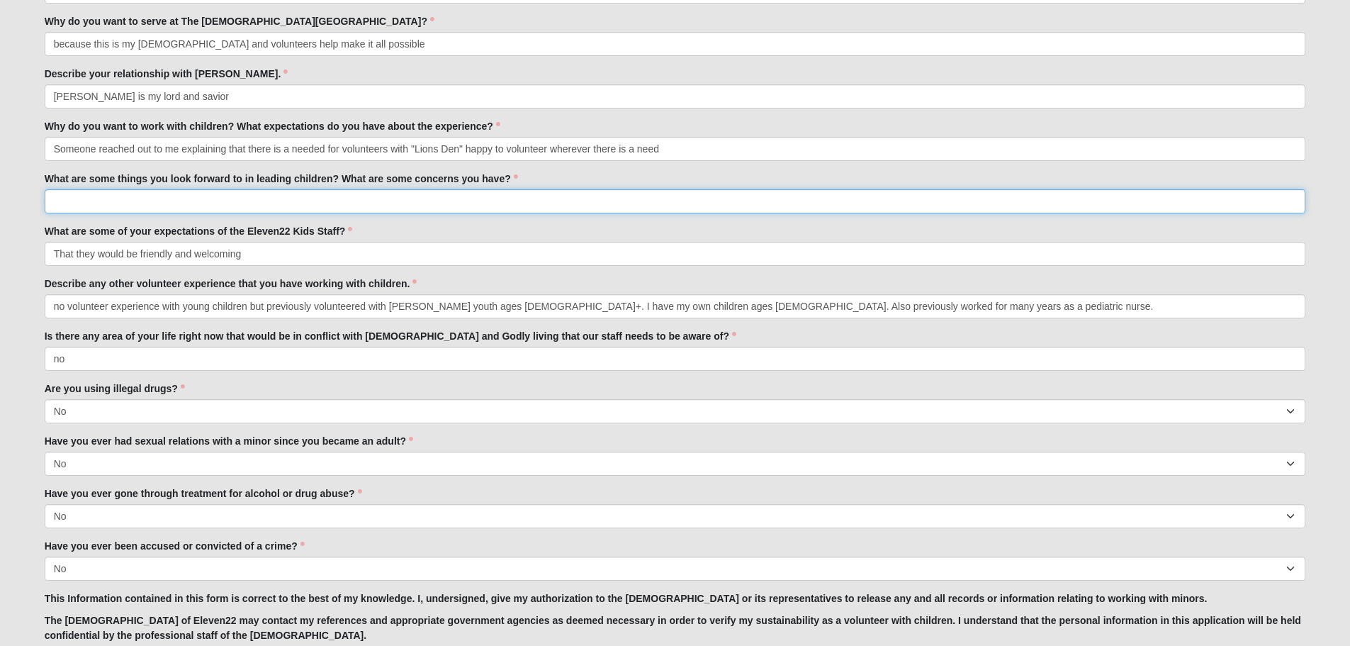
click at [418, 196] on input "What are some things you look forward to in leading children? What are some con…" at bounding box center [676, 201] width 1262 height 24
type input "s"
type input "I"
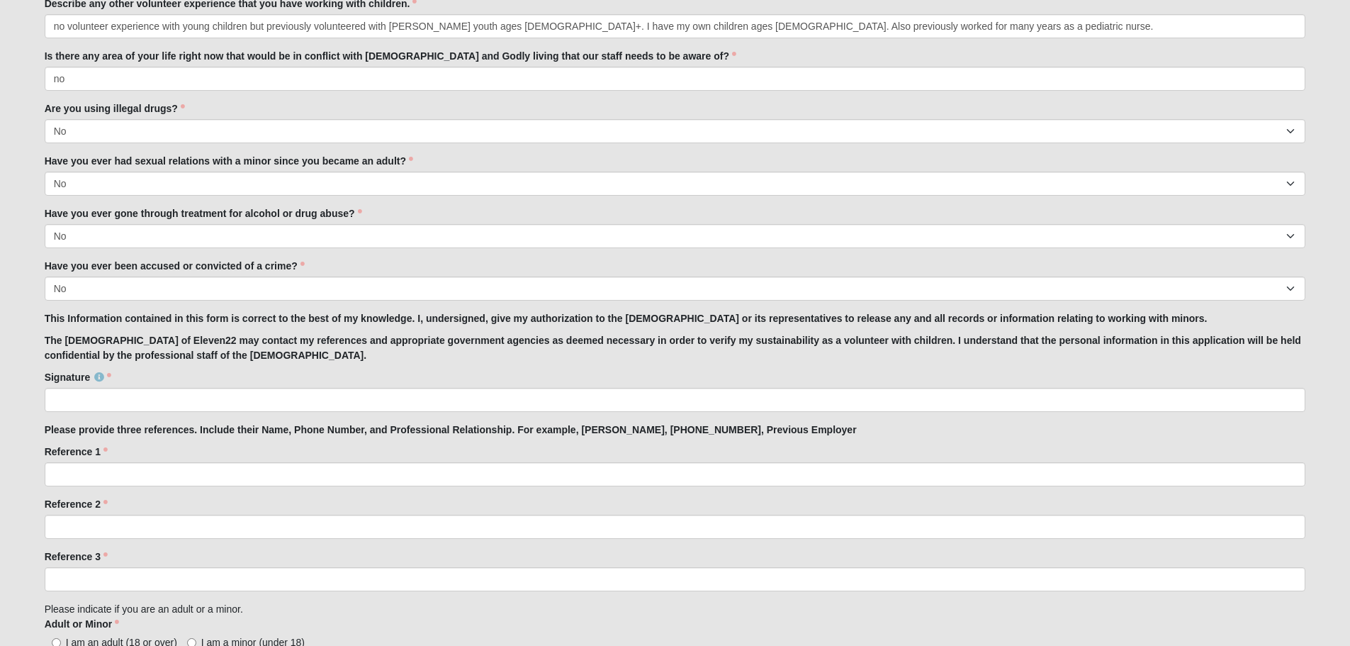
scroll to position [1055, 0]
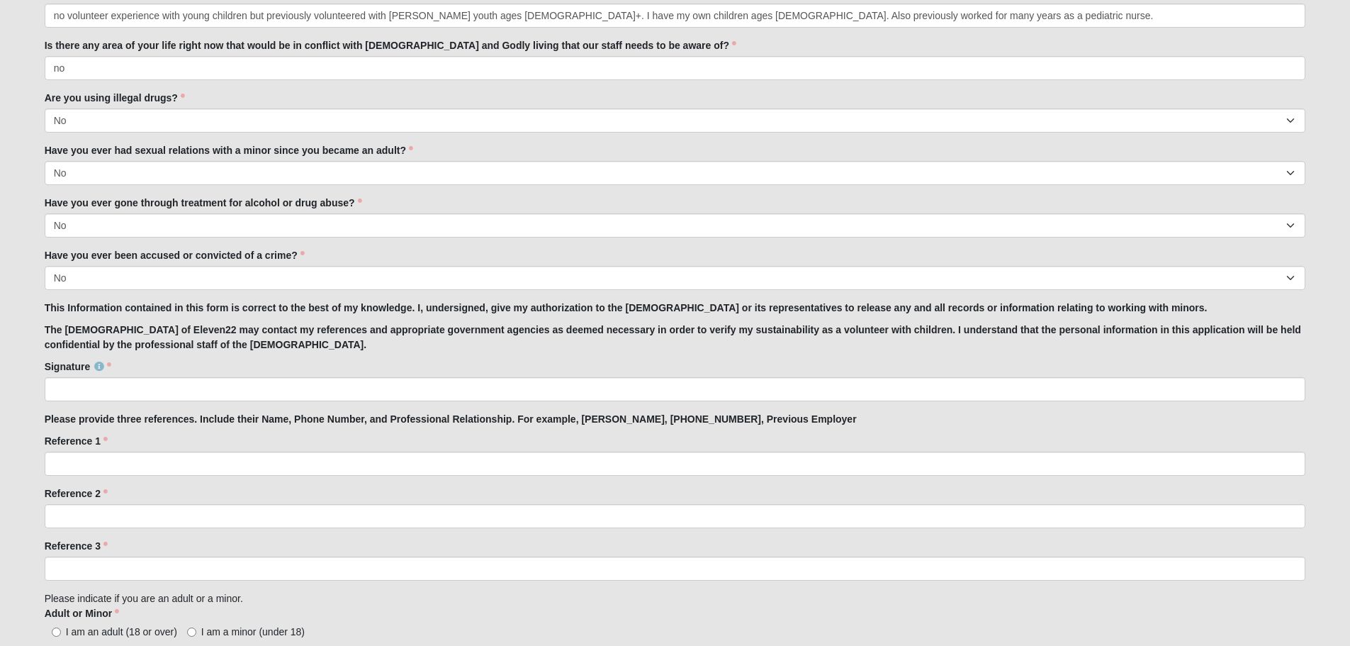
type input "no specific concerns at the moment"
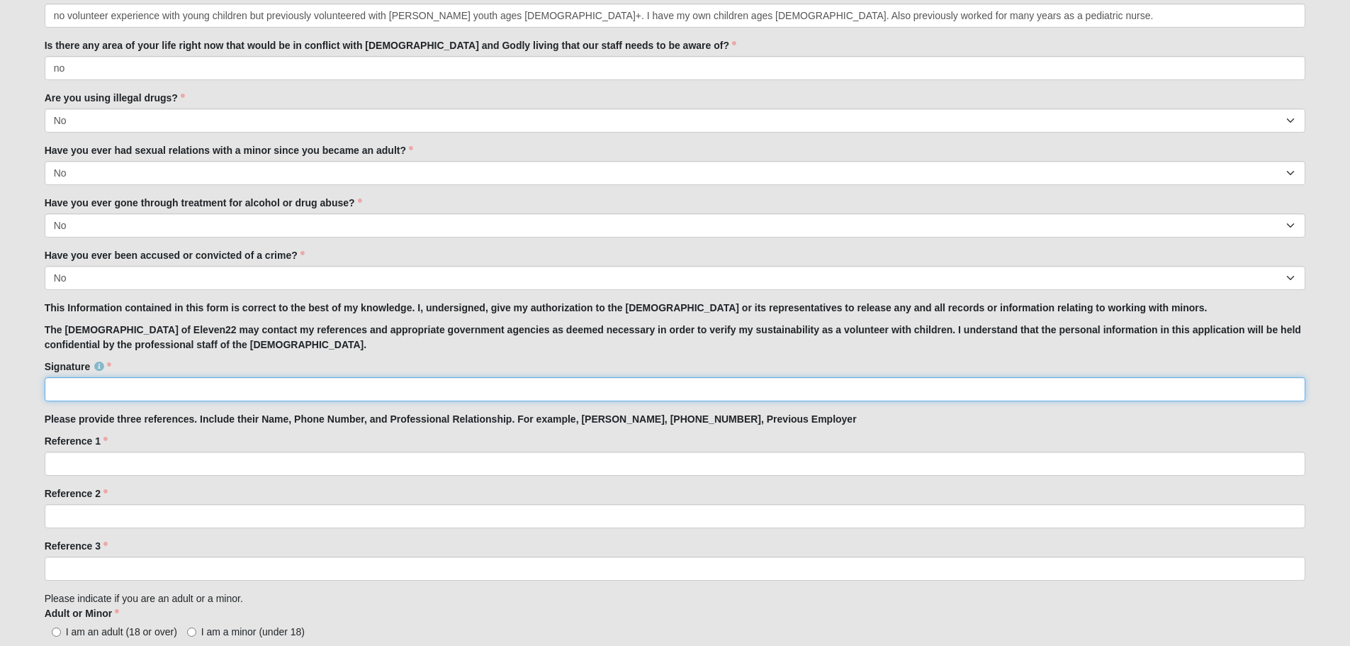
click at [627, 391] on input "Signature" at bounding box center [676, 389] width 1262 height 24
type input "[PERSON_NAME]"
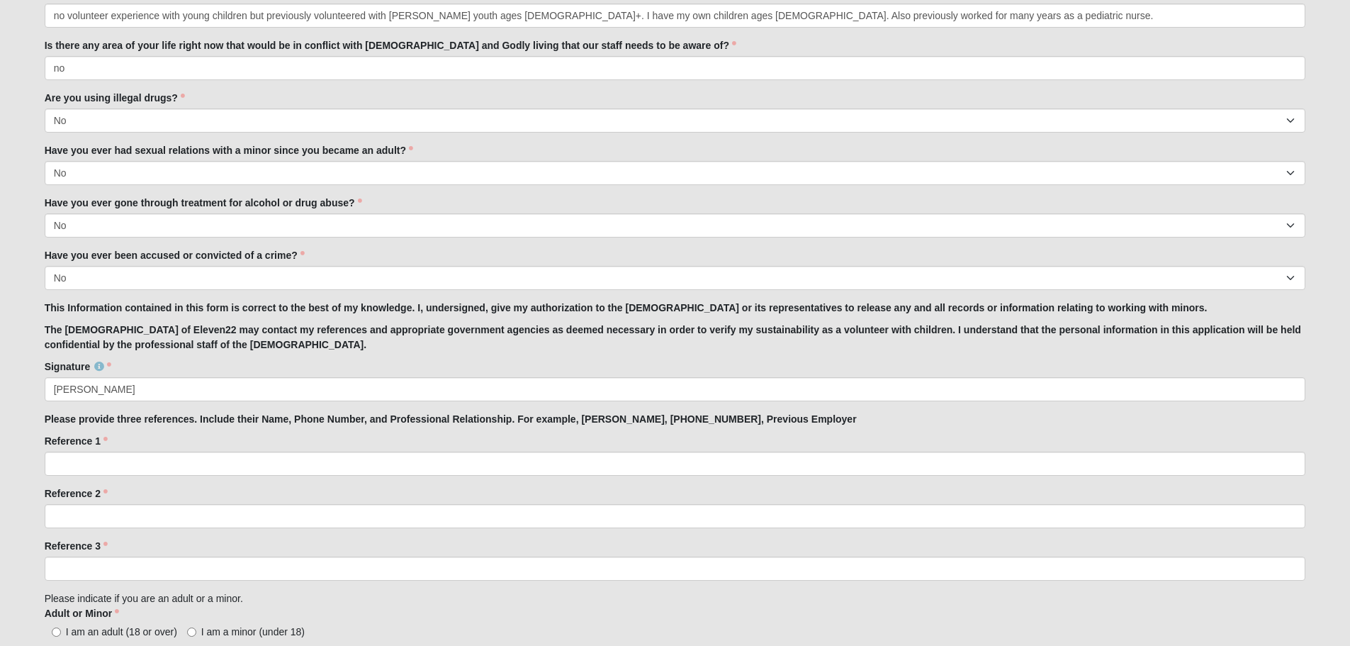
type input "CA"
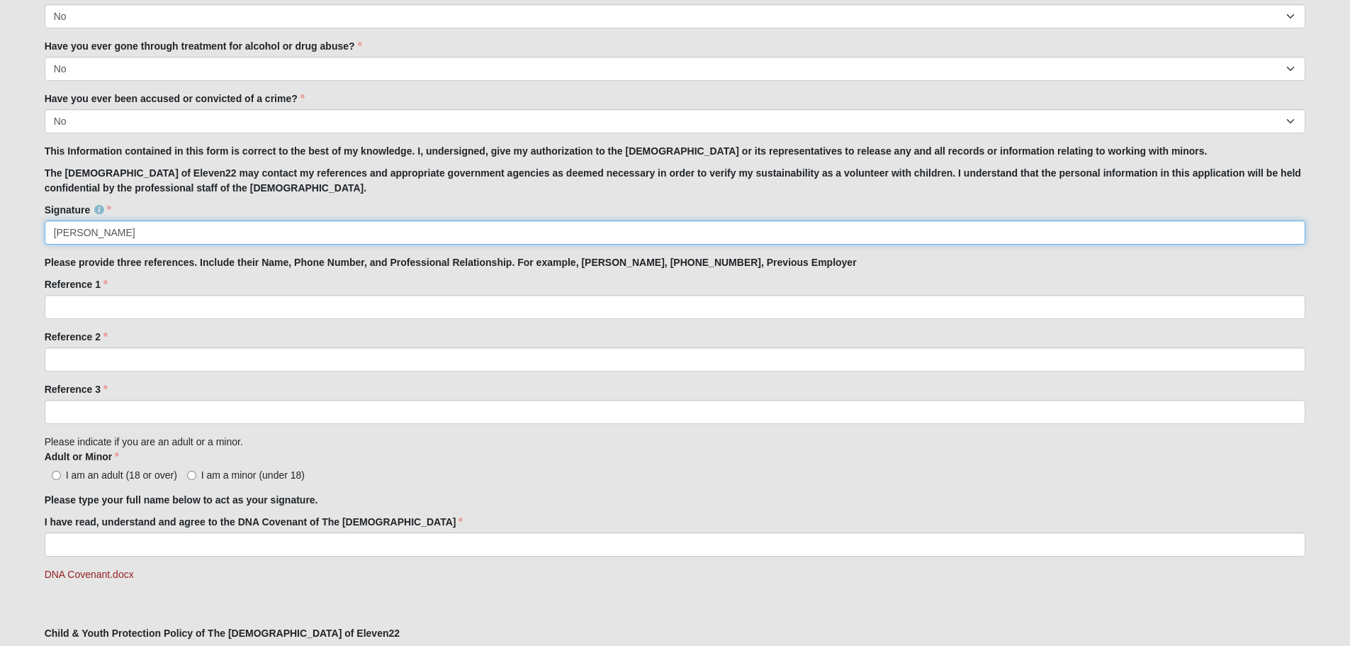
scroll to position [1218, 0]
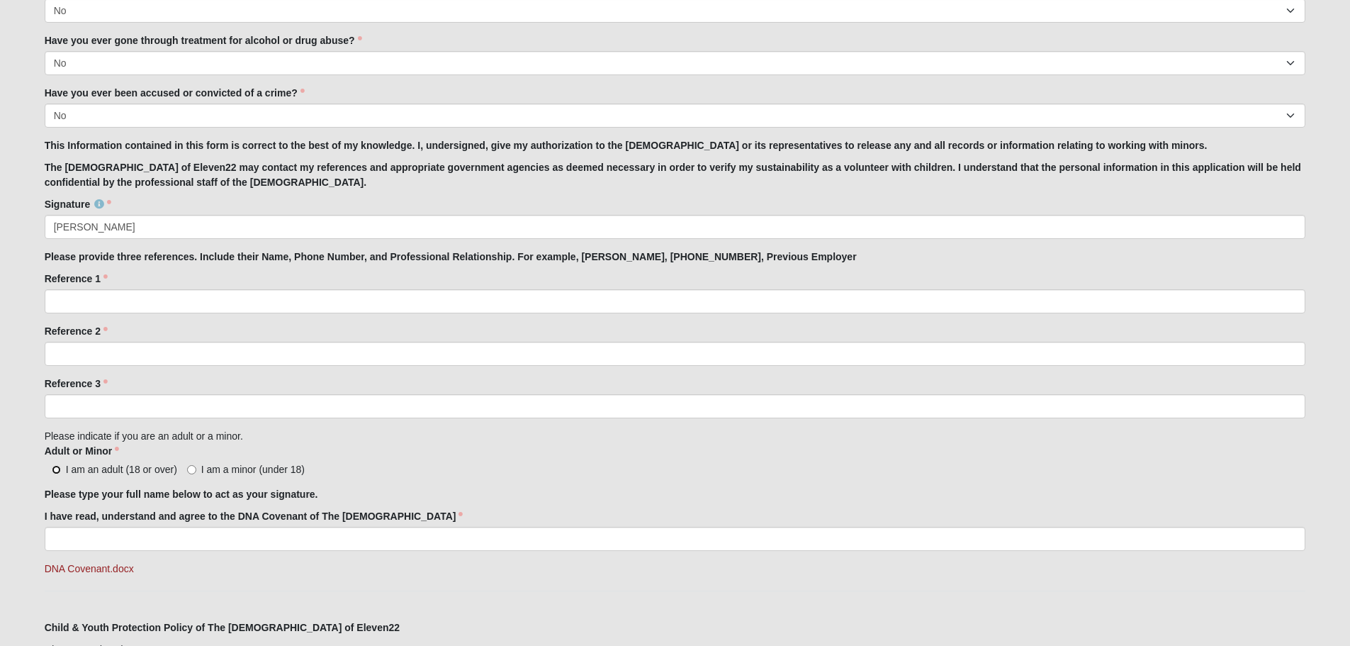
click at [57, 471] on input "I am an adult (18 or over)" at bounding box center [56, 469] width 9 height 9
radio input "true"
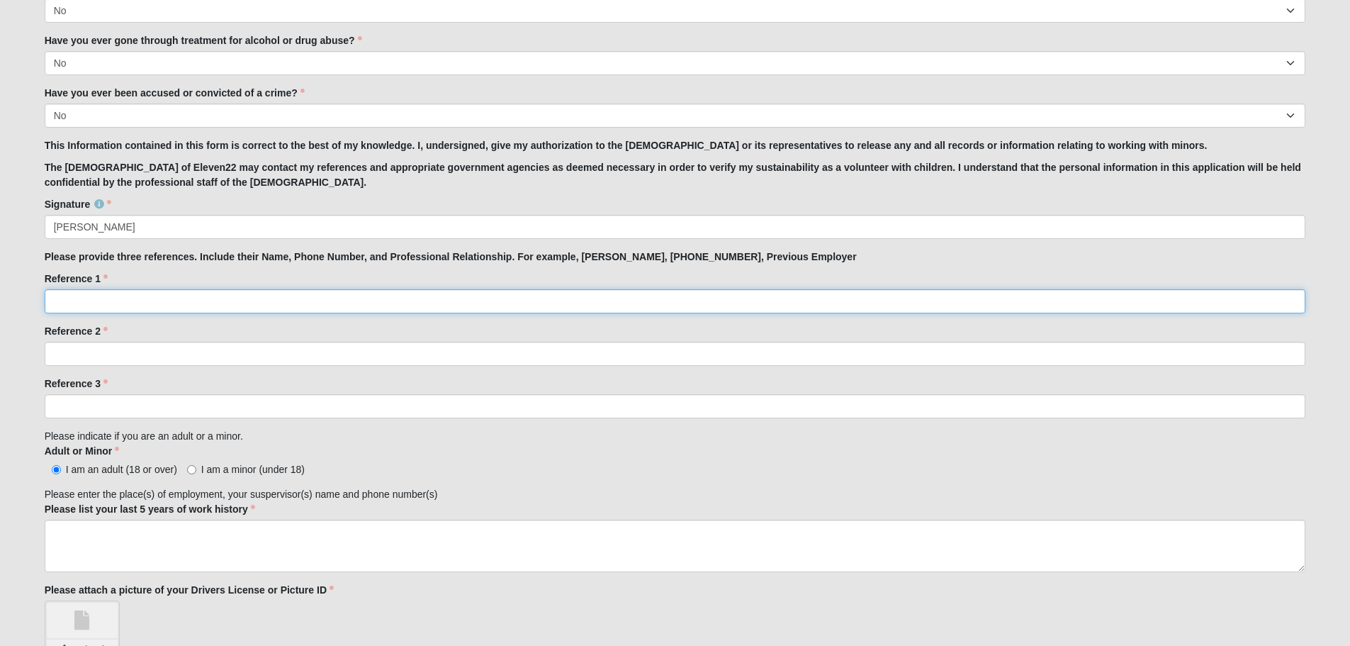
click at [359, 313] on input "Reference 1" at bounding box center [676, 301] width 1262 height 24
type input "[PERSON_NAME], previous co-worker and close friend"
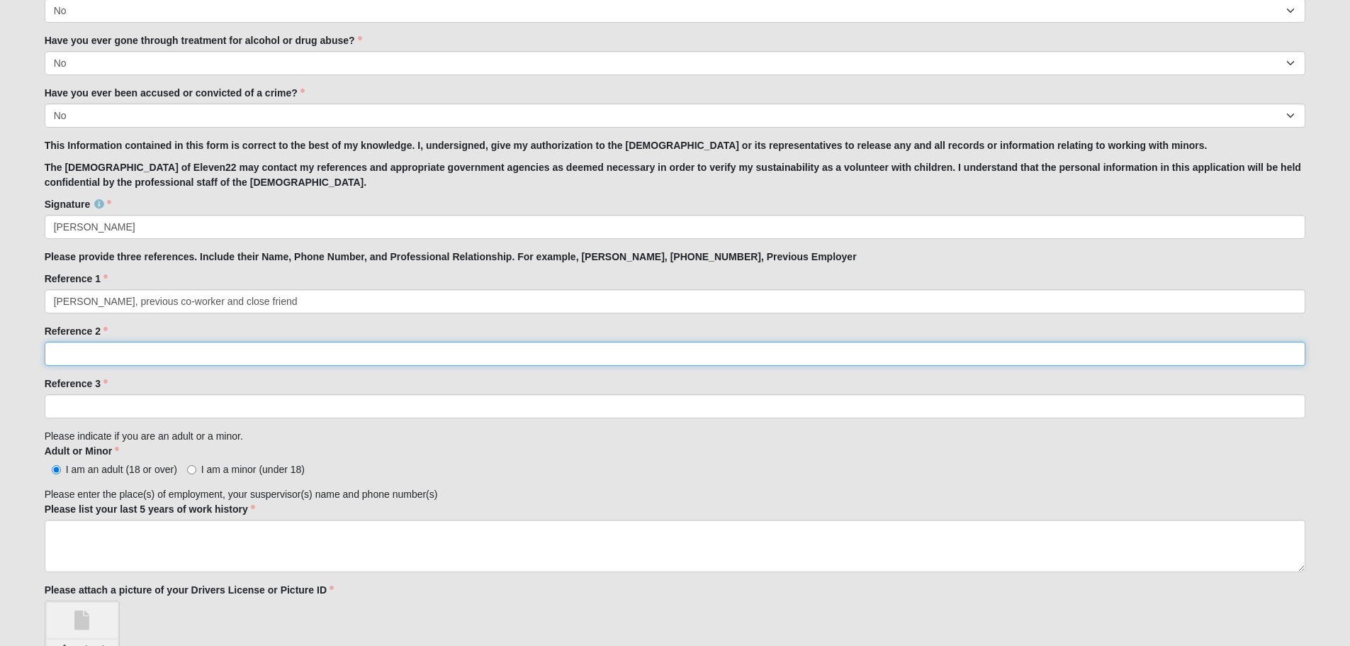
click at [233, 357] on input "Reference 2" at bounding box center [676, 354] width 1262 height 24
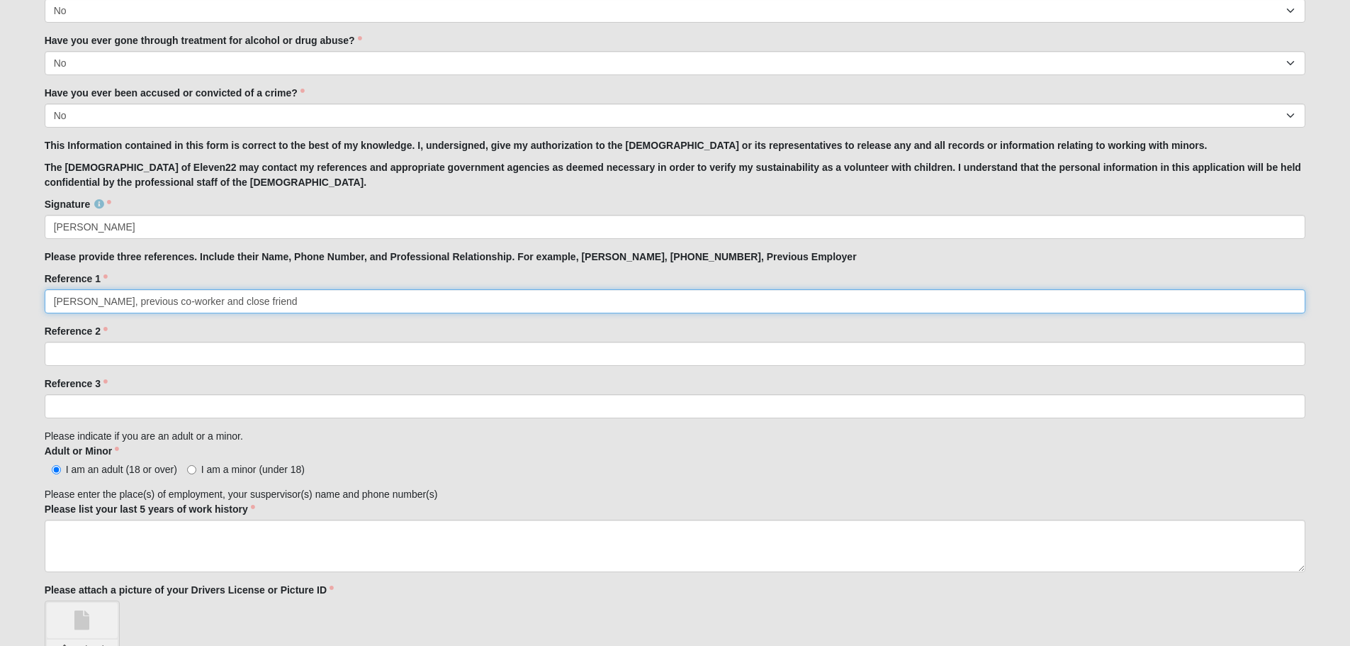
drag, startPoint x: 283, startPoint y: 299, endPoint x: 40, endPoint y: 325, distance: 244.5
click at [86, 307] on input "[PERSON_NAME], previous co-worker and close friend" at bounding box center [676, 301] width 1262 height 24
drag, startPoint x: 285, startPoint y: 303, endPoint x: 47, endPoint y: 302, distance: 237.5
click at [47, 302] on input "[PERSON_NAME], previous co-worker and close friend" at bounding box center [676, 301] width 1262 height 24
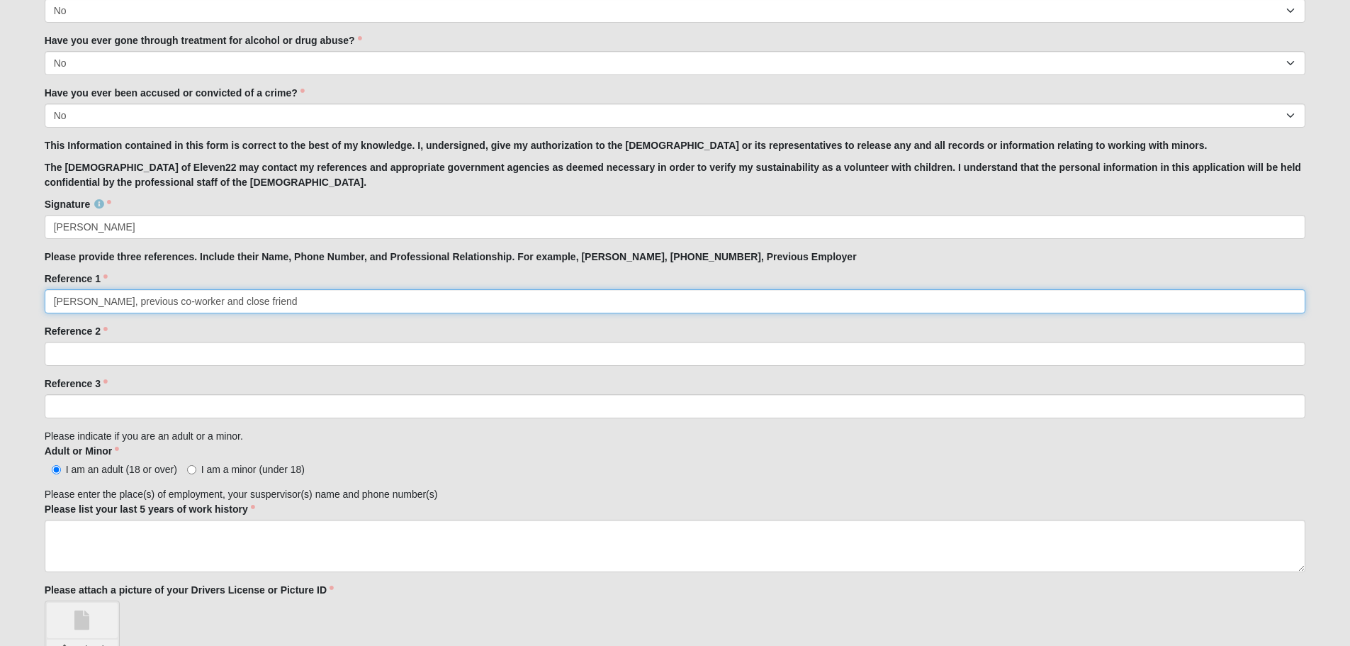
click at [59, 302] on input "[PERSON_NAME], previous co-worker and close friend" at bounding box center [676, 301] width 1262 height 24
drag, startPoint x: 290, startPoint y: 301, endPoint x: 48, endPoint y: 293, distance: 241.8
click at [48, 293] on input "[PERSON_NAME], previous co-worker and close friend" at bounding box center [676, 301] width 1262 height 24
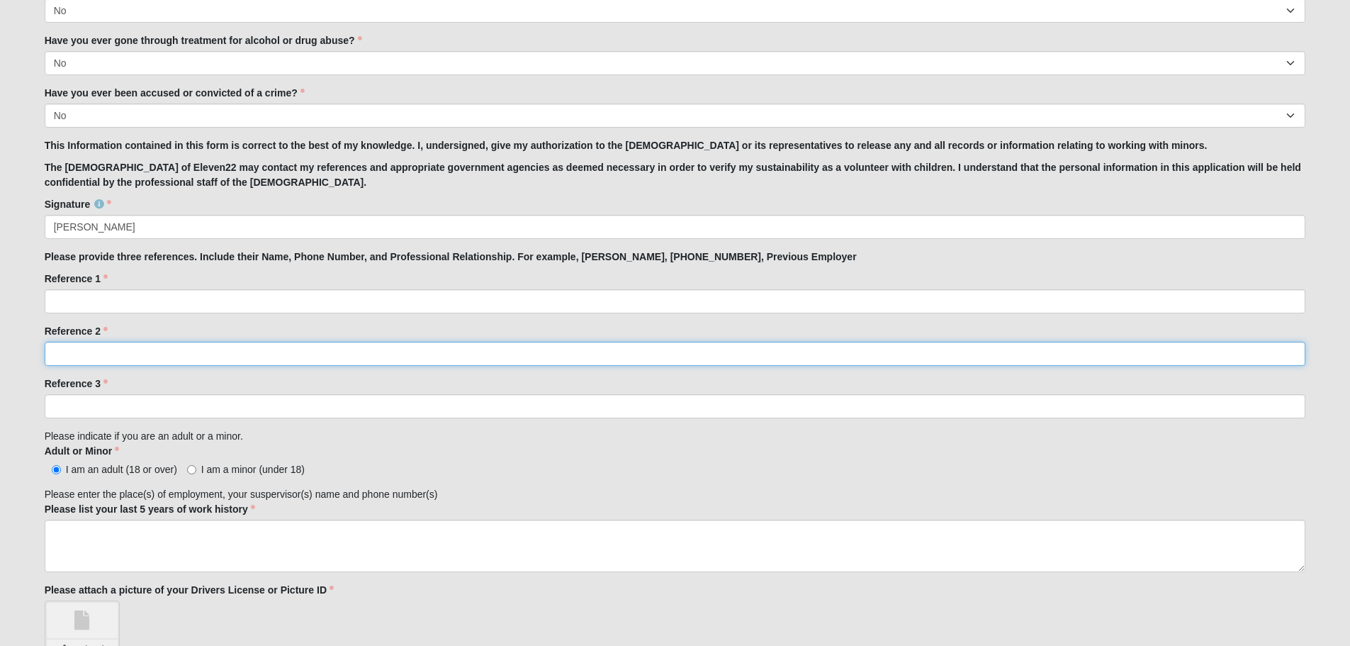
click at [97, 354] on input "Reference 2" at bounding box center [676, 354] width 1262 height 24
paste input "[PERSON_NAME], previous co-worker and close friend"
type input "[PERSON_NAME], previous co-worker and close friend"
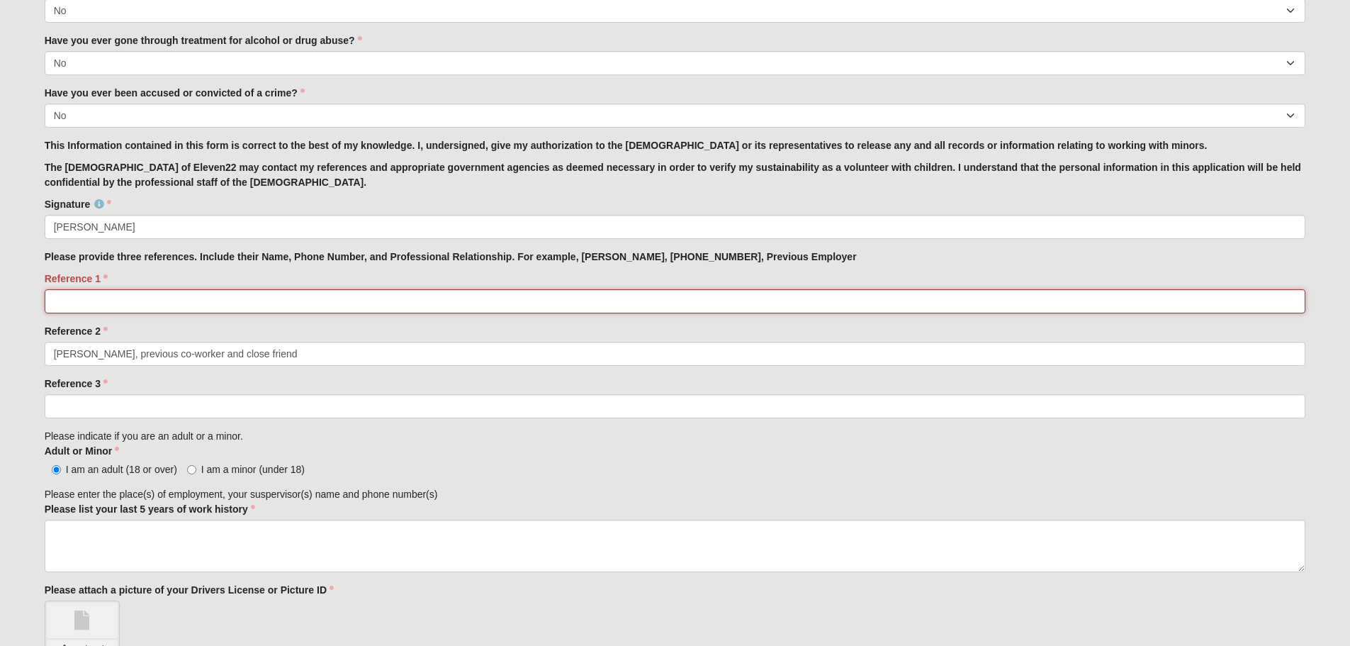
click at [112, 305] on input "Reference 1" at bounding box center [676, 301] width 1262 height 24
click at [112, 305] on input "[PERSON_NAME], Friend and also" at bounding box center [676, 301] width 1262 height 24
click at [235, 296] on input "[PERSON_NAME], close friend and also" at bounding box center [676, 301] width 1262 height 24
click at [106, 295] on input "[PERSON_NAME], close friend and also goes to eleven22" at bounding box center [676, 301] width 1262 height 24
click at [111, 303] on input "[PERSON_NAME], [PHONE_NUMBER], close friend and also goes to eleven22" at bounding box center [676, 301] width 1262 height 24
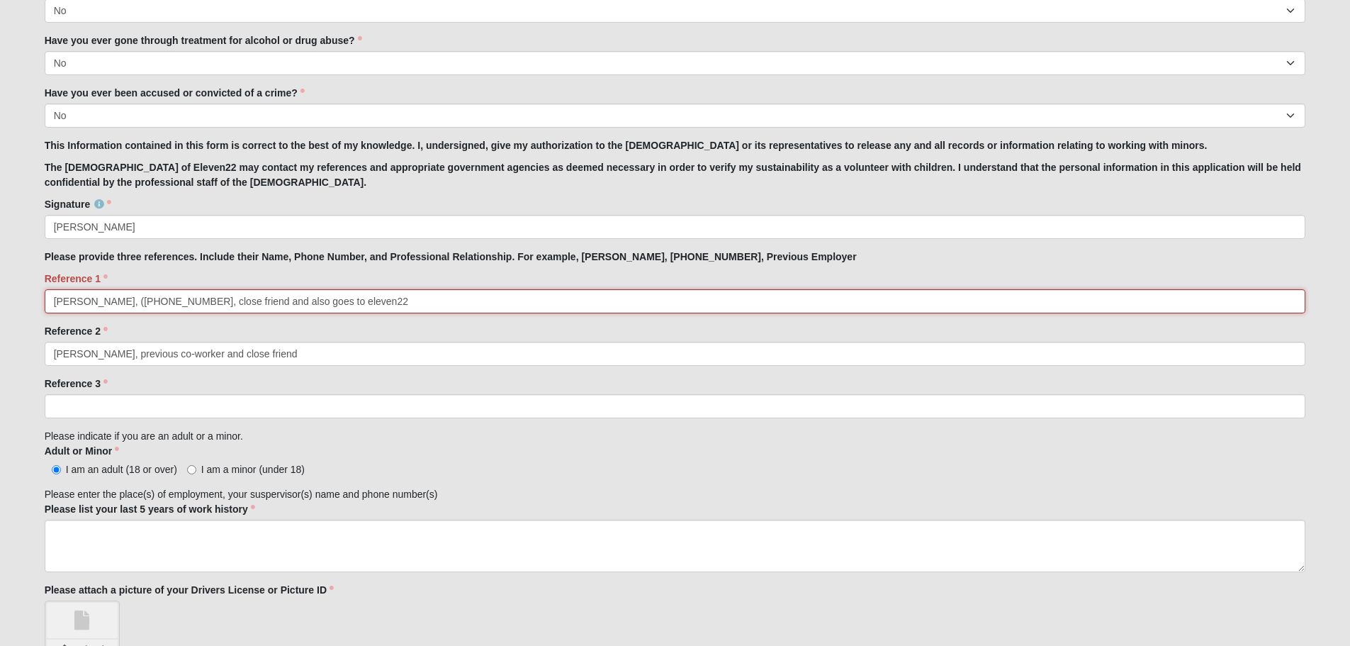
click at [128, 304] on input "[PERSON_NAME], ([PHONE_NUMBER], close friend and also goes to eleven22" at bounding box center [676, 301] width 1262 height 24
type input "[PERSON_NAME], [PHONE_NUMBER], close friend and also goes to eleven22"
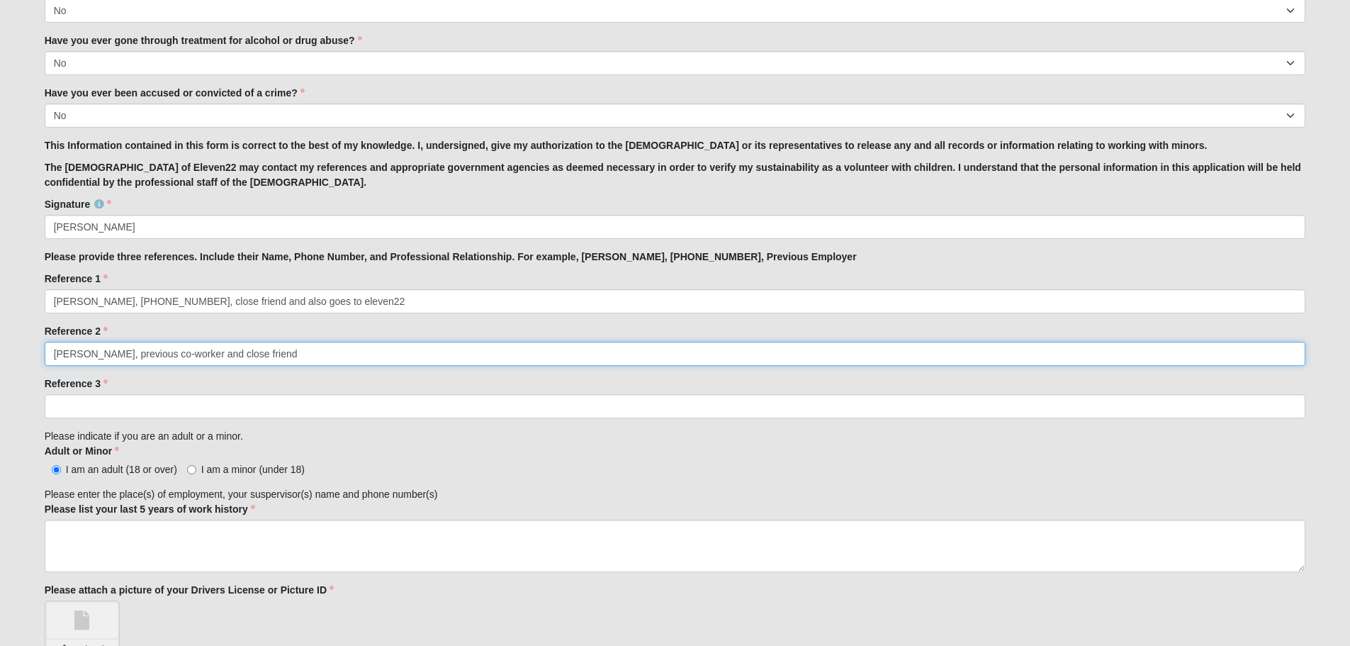
click at [110, 360] on input "[PERSON_NAME], previous co-worker and close friend" at bounding box center [676, 354] width 1262 height 24
type input "[PERSON_NAME], [PHONE_NUMBER], previous co-worker and close friend"
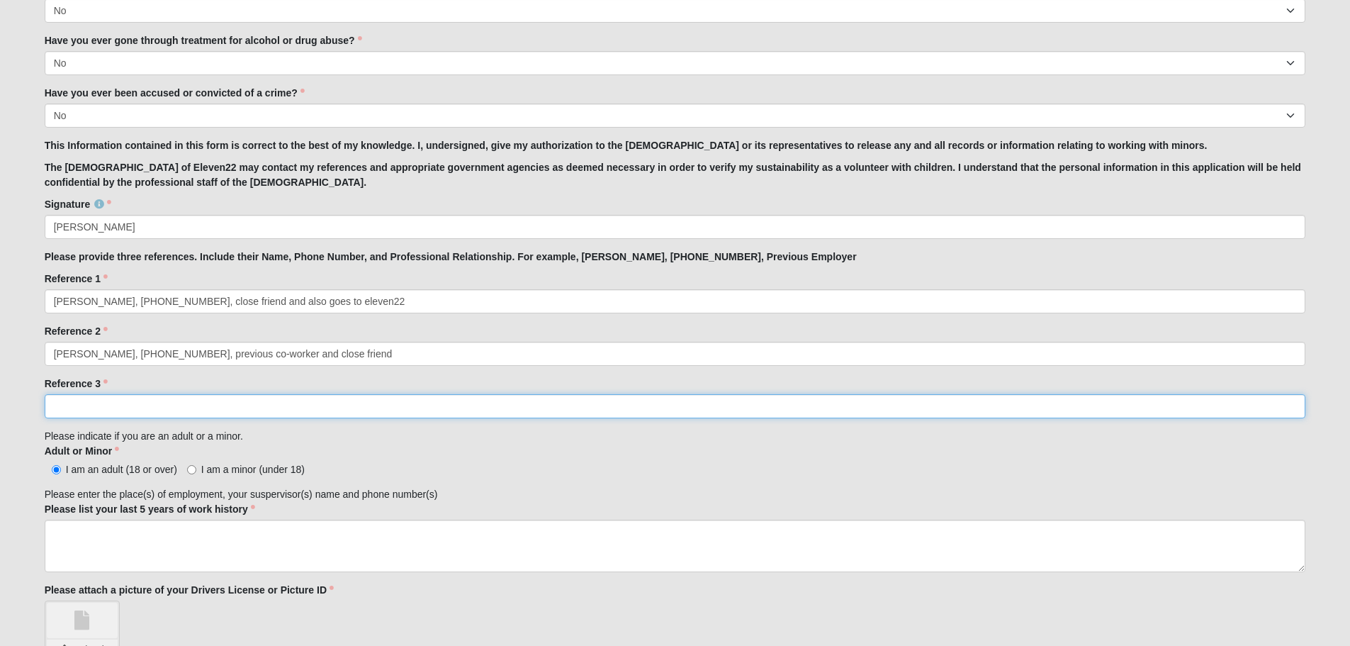
click at [189, 400] on input "Reference 3" at bounding box center [676, 406] width 1262 height 24
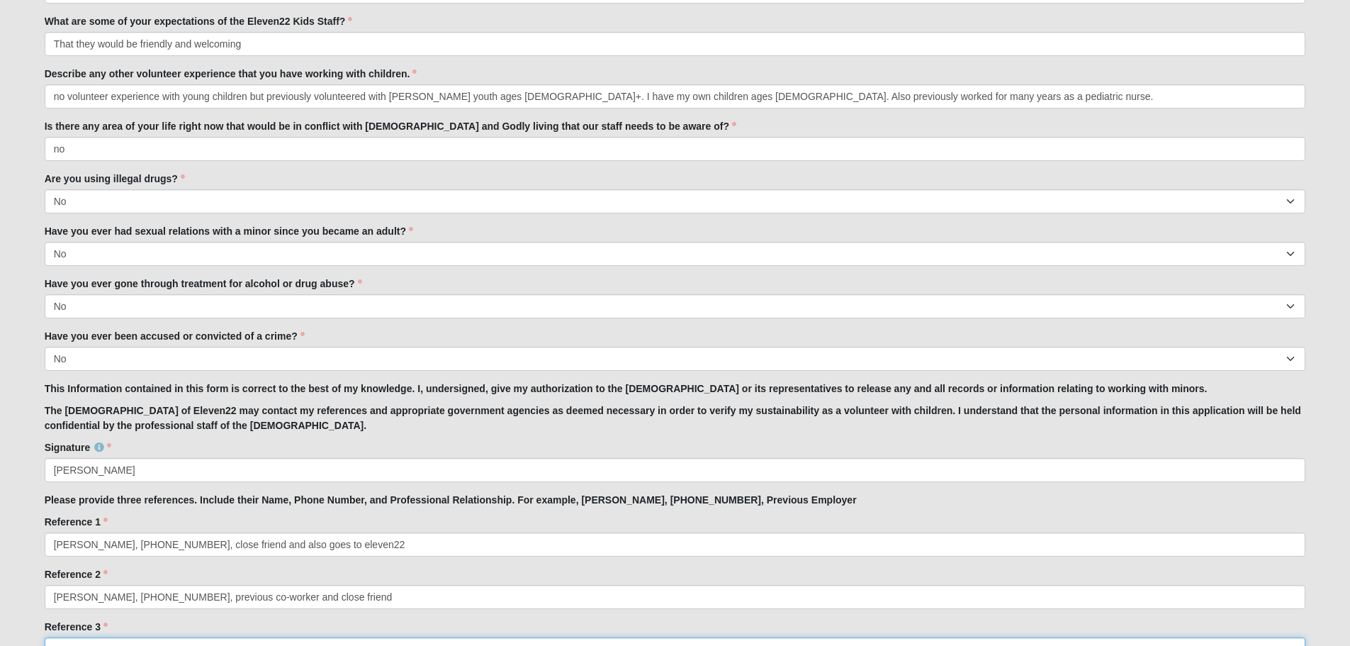
scroll to position [969, 0]
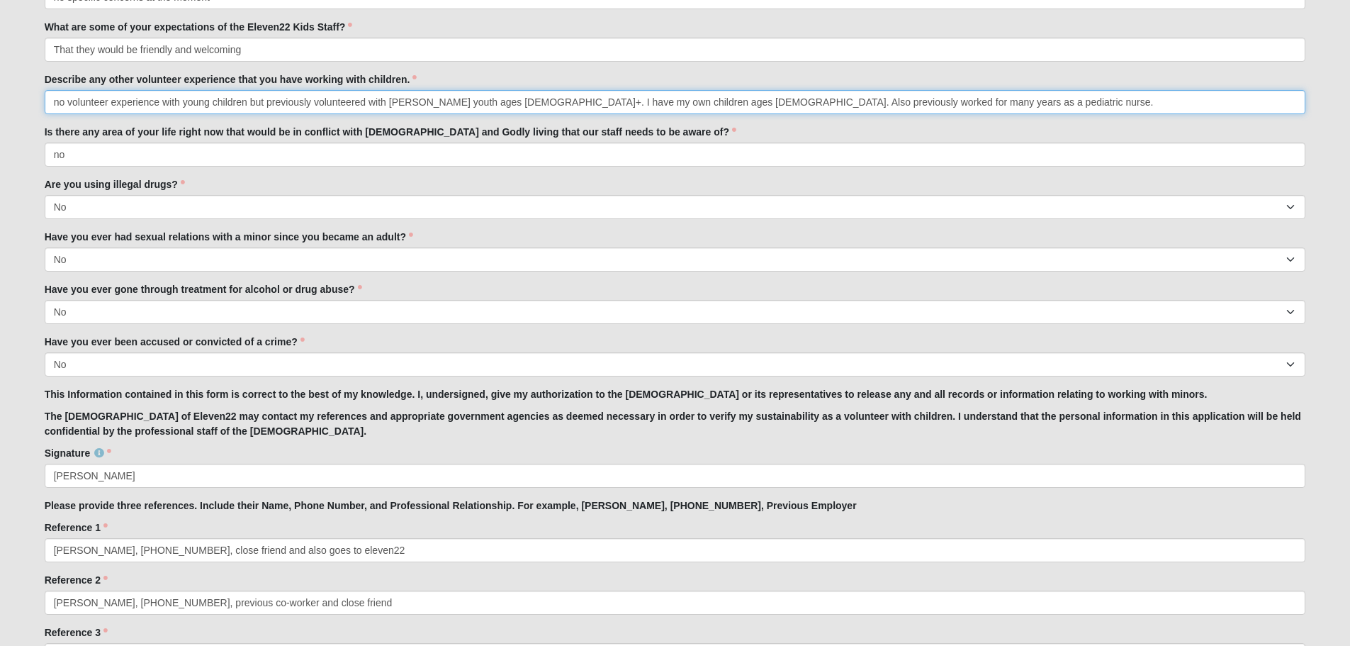
click at [833, 99] on input "no volunteer experience with young children but previously volunteered with [PE…" at bounding box center [676, 102] width 1262 height 24
type input "no volunteer experience with young children but previously volunteered with [PE…"
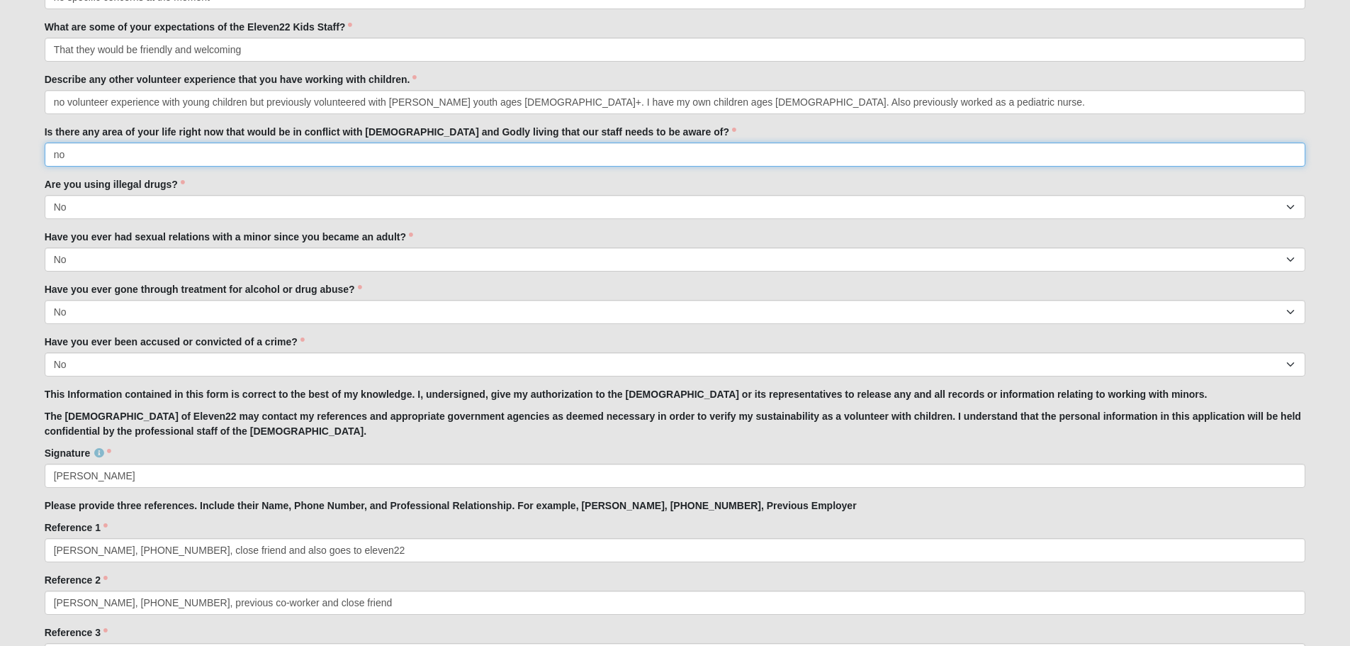
click at [806, 149] on input "no" at bounding box center [676, 154] width 1262 height 24
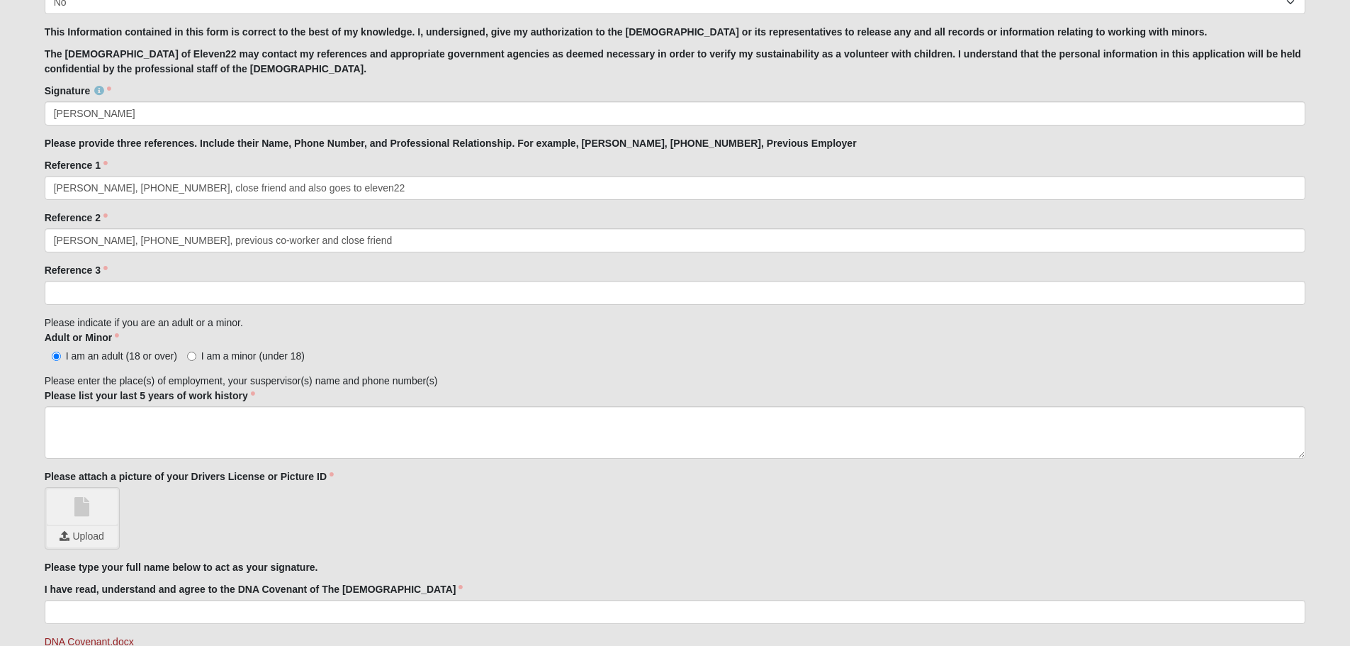
scroll to position [1336, 0]
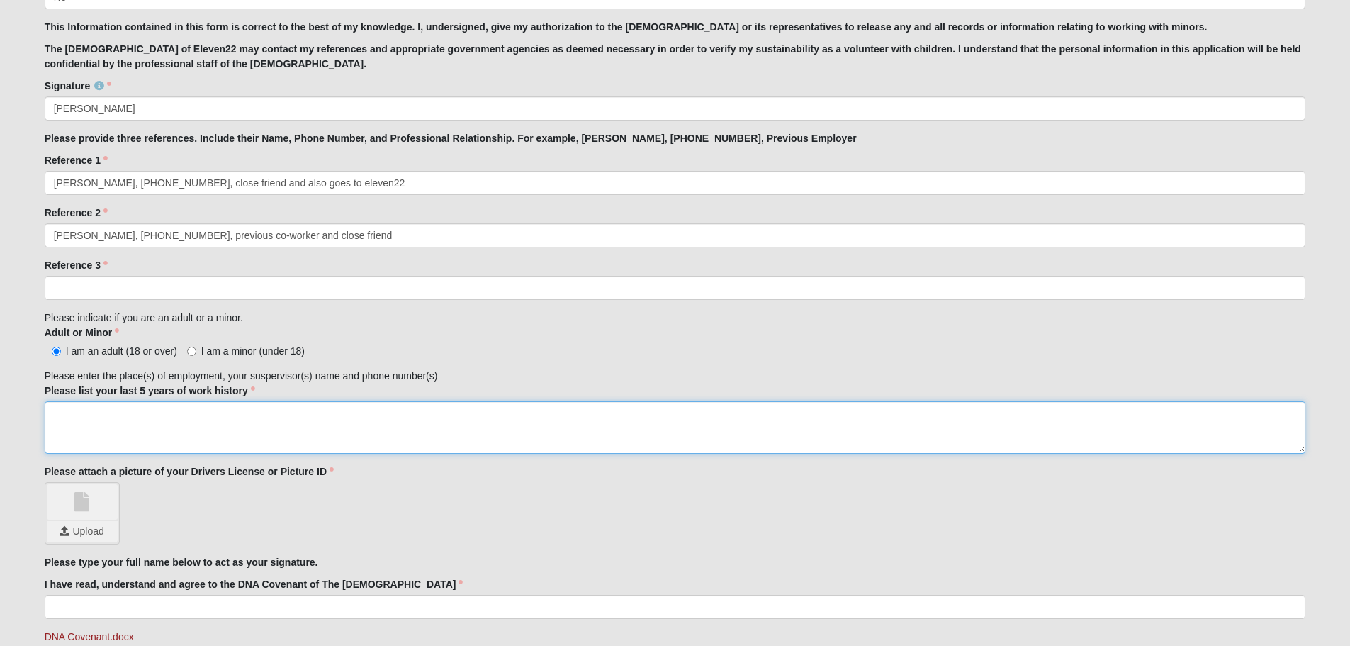
click at [177, 420] on textarea "Please list your last 5 years of work history" at bounding box center [676, 427] width 1262 height 52
type textarea "I"
click at [140, 412] on textarea "I worked at [GEOGRAPHIC_DATA] from 2013 until [DATE]." at bounding box center [676, 427] width 1262 height 52
click at [231, 414] on textarea "I worked at [GEOGRAPHIC_DATA] from 2013 until [DATE]." at bounding box center [676, 427] width 1262 height 52
click at [94, 413] on textarea "I worked at [GEOGRAPHIC_DATA] from 2013 until [DATE]." at bounding box center [676, 427] width 1262 height 52
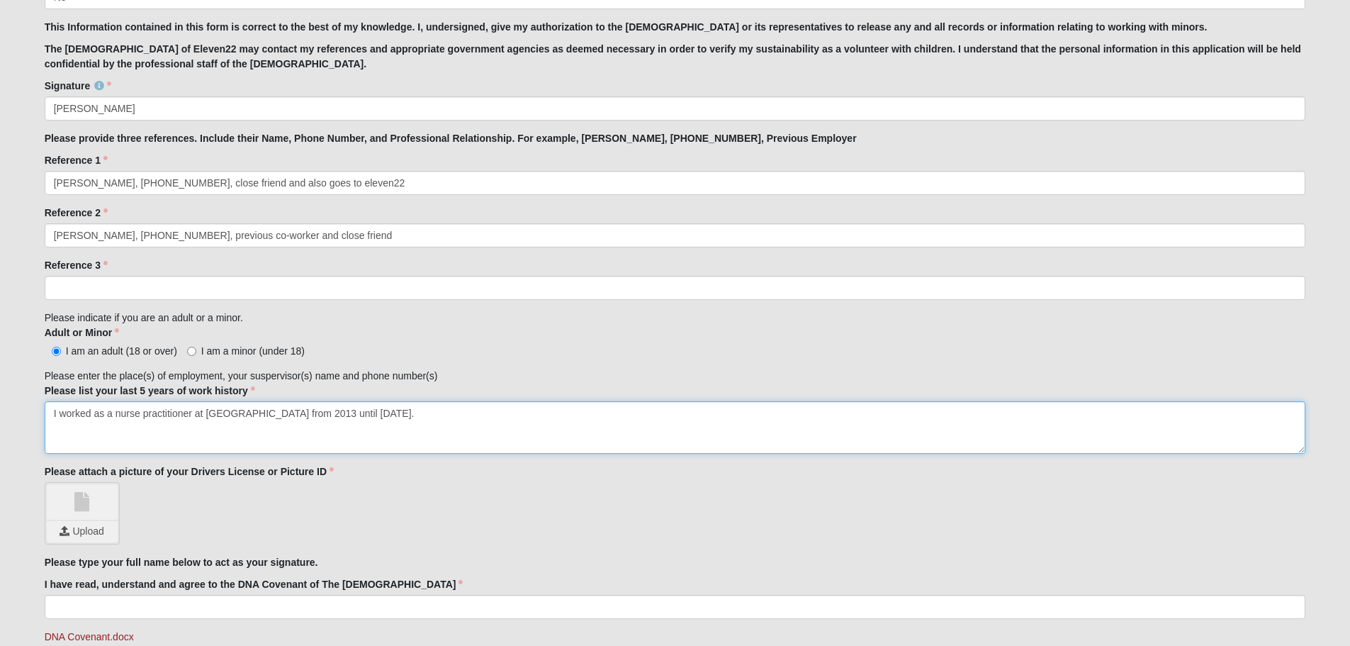
click at [499, 417] on textarea "I worked as a nurse practitioner at [GEOGRAPHIC_DATA] from 2013 until [DATE]." at bounding box center [676, 427] width 1262 height 52
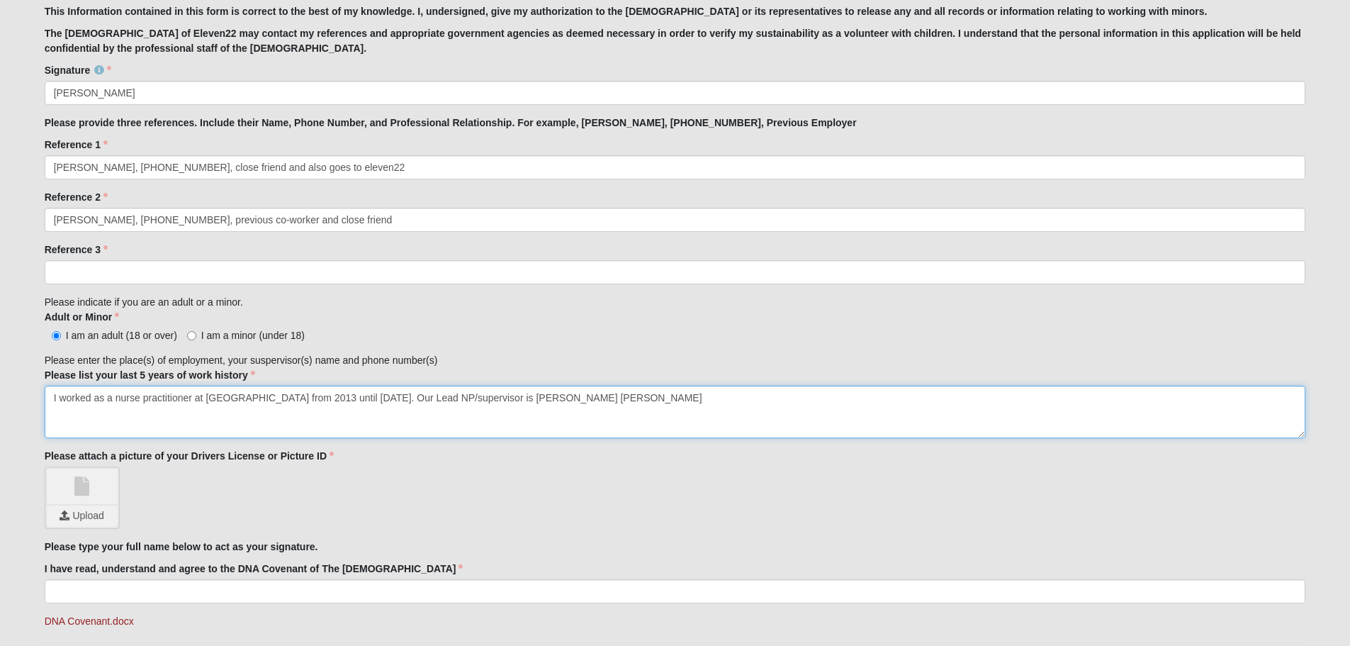
scroll to position [1353, 0]
type textarea "I worked as a nurse practitioner at [GEOGRAPHIC_DATA] from 2013 until [DATE]. O…"
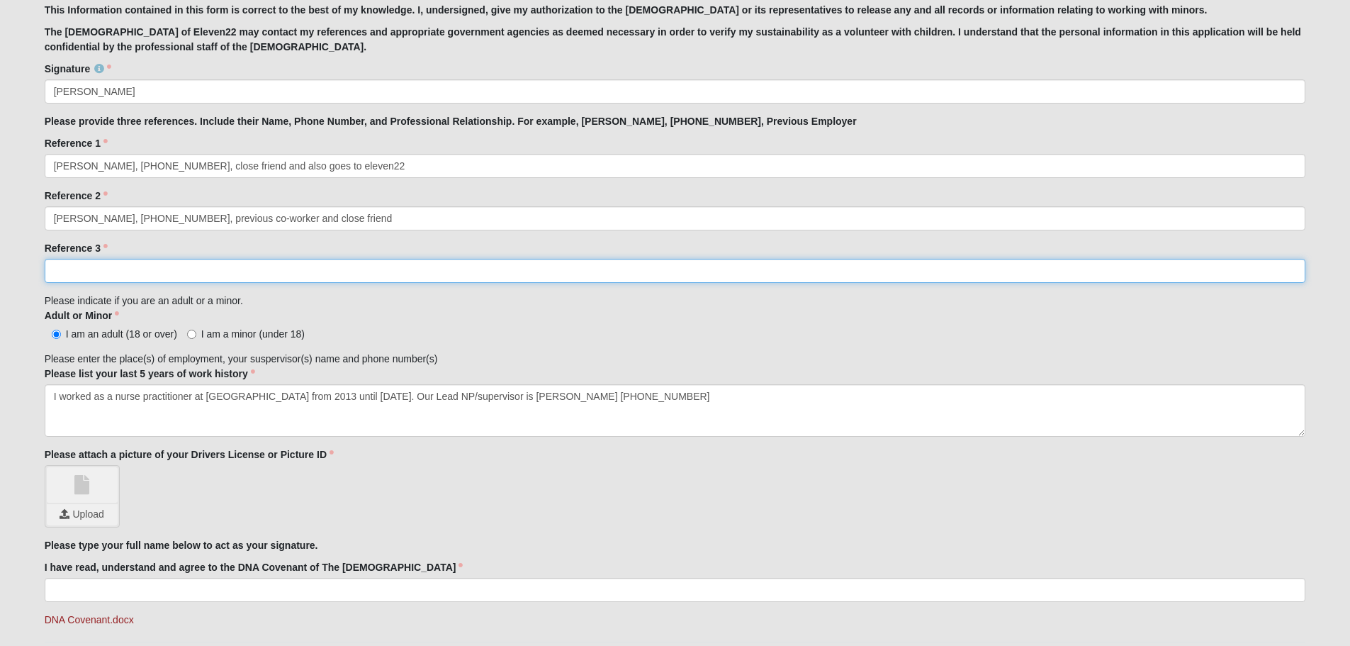
click at [109, 274] on input "Reference 3" at bounding box center [676, 271] width 1262 height 24
click at [130, 271] on input "[PERSON_NAME], sister" at bounding box center [676, 271] width 1262 height 24
click at [151, 270] on input "[PERSON_NAME], [PHONE_NUMBER], sister" at bounding box center [676, 271] width 1262 height 24
type input "[PERSON_NAME], [PHONE_NUMBER], sister"
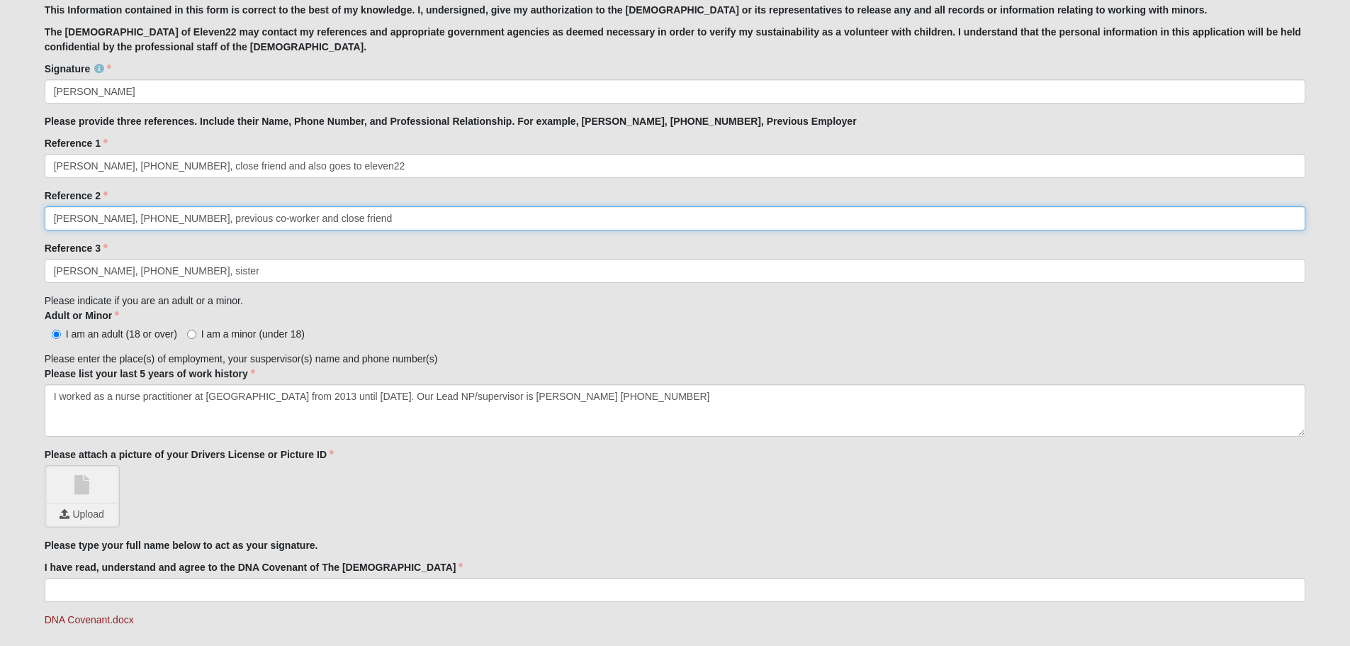
click at [131, 213] on input "[PERSON_NAME], [PHONE_NUMBER], previous co-worker and close friend" at bounding box center [676, 218] width 1262 height 24
type input "[PERSON_NAME], [PHONE_NUMBER], previous co-worker and close friend"
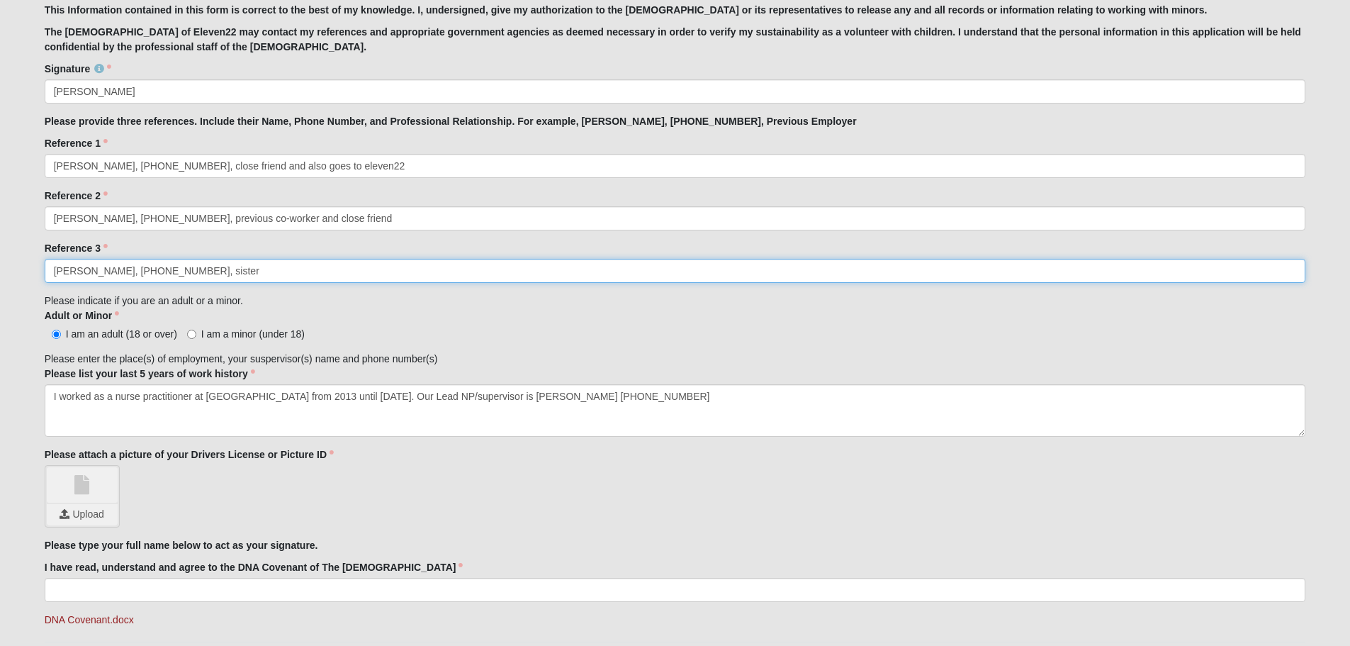
click at [153, 269] on input "[PERSON_NAME], [PHONE_NUMBER], sister" at bounding box center [676, 271] width 1262 height 24
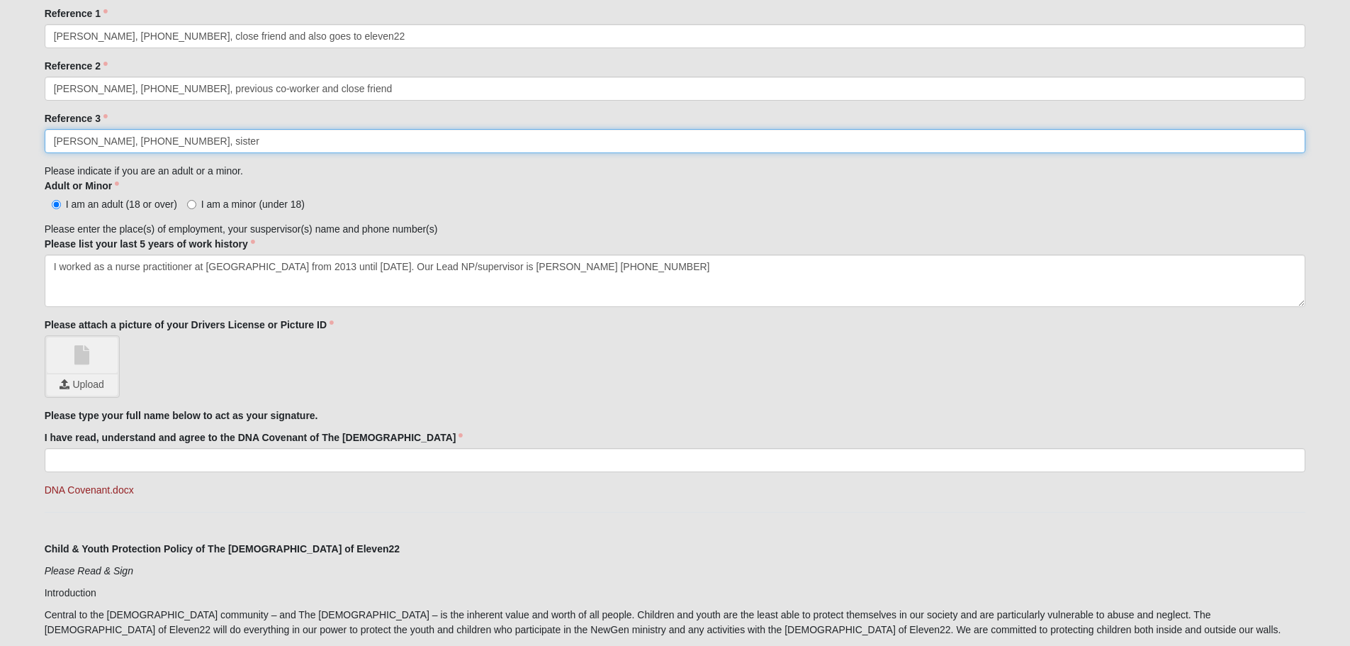
scroll to position [1515, 0]
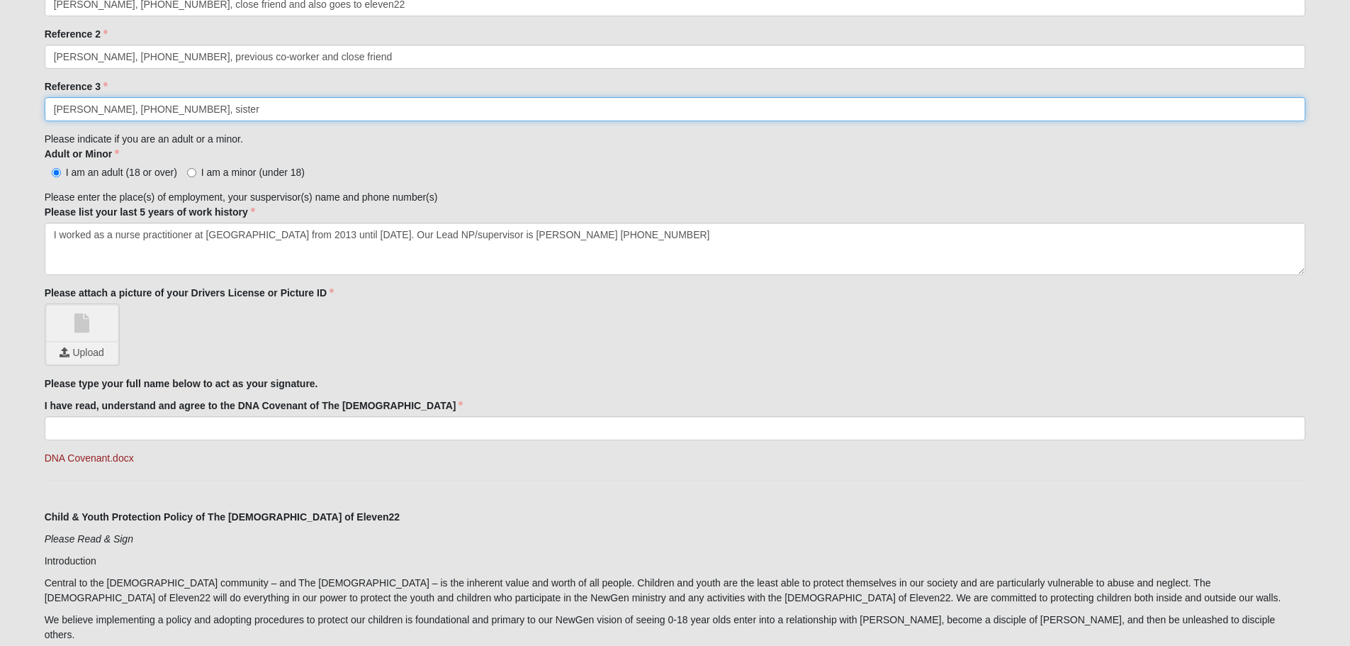
type input "[PERSON_NAME], [PHONE_NUMBER], sister"
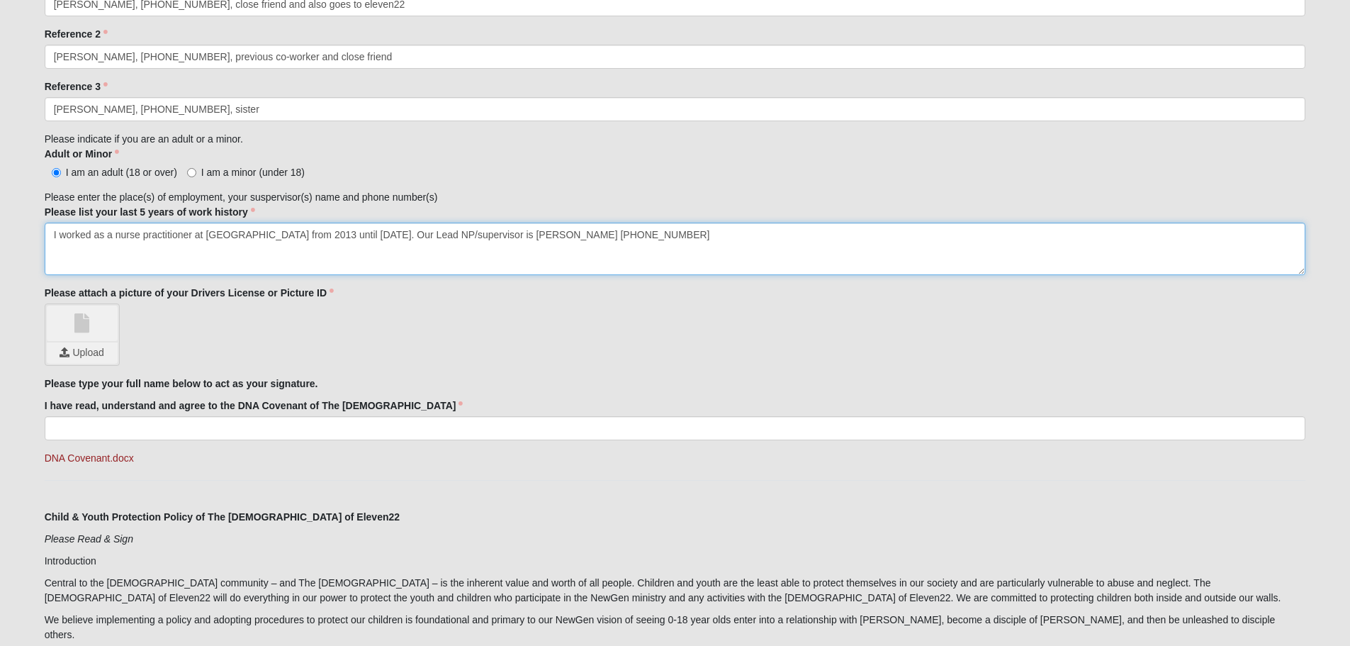
click at [643, 236] on textarea "I worked as a nurse practitioner at [GEOGRAPHIC_DATA] from 2013 until [DATE]. O…" at bounding box center [676, 249] width 1262 height 52
click at [663, 235] on textarea "I worked as a nurse practitioner at [GEOGRAPHIC_DATA] from 2013 until [DATE]. O…" at bounding box center [676, 249] width 1262 height 52
click at [743, 236] on textarea "I worked as a nurse practitioner at [GEOGRAPHIC_DATA] from 2013 until [DATE]. O…" at bounding box center [676, 249] width 1262 height 52
type textarea "I worked as a nurse practitioner at [GEOGRAPHIC_DATA] from 2013 until [DATE]. O…"
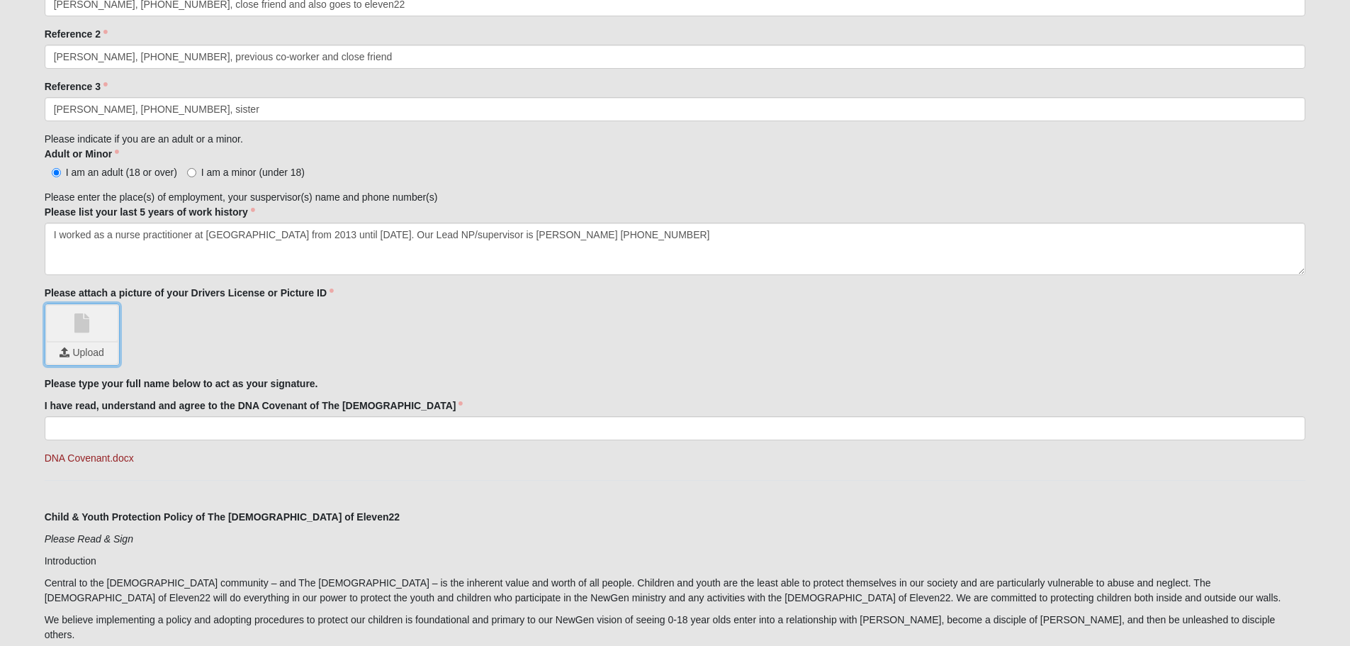
click at [90, 352] on input "file" at bounding box center [82, 352] width 71 height 21
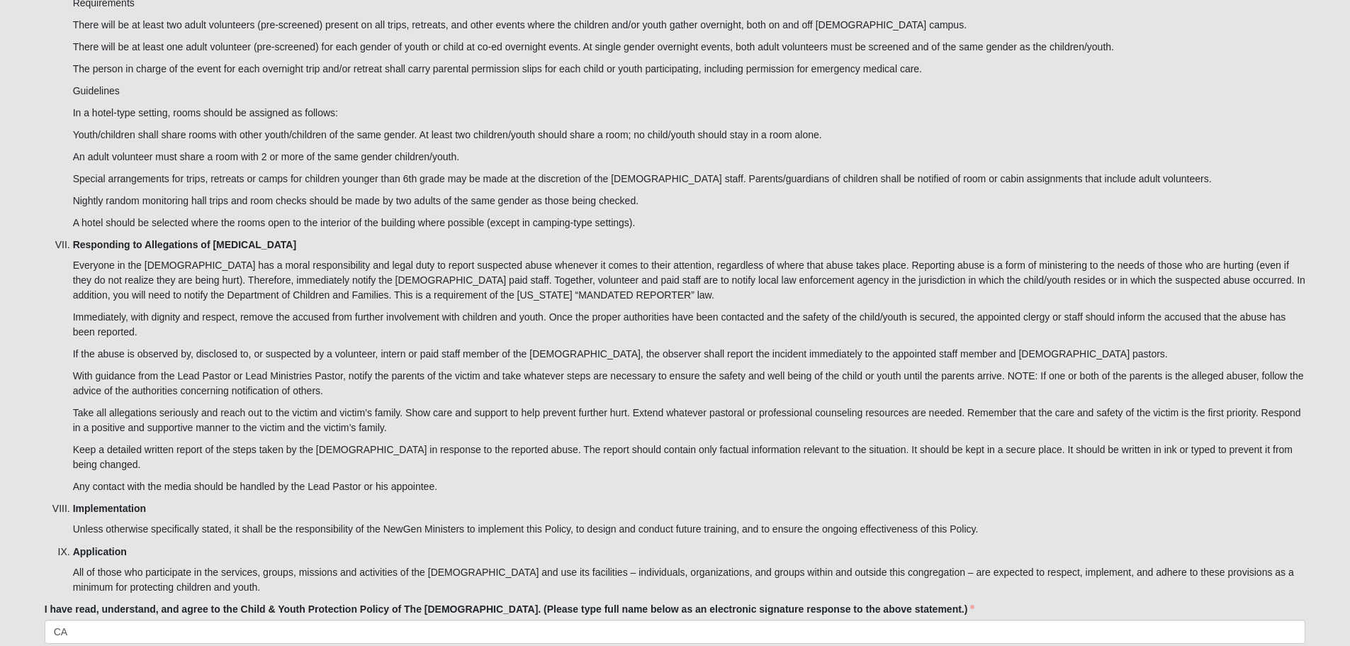
scroll to position [4077, 0]
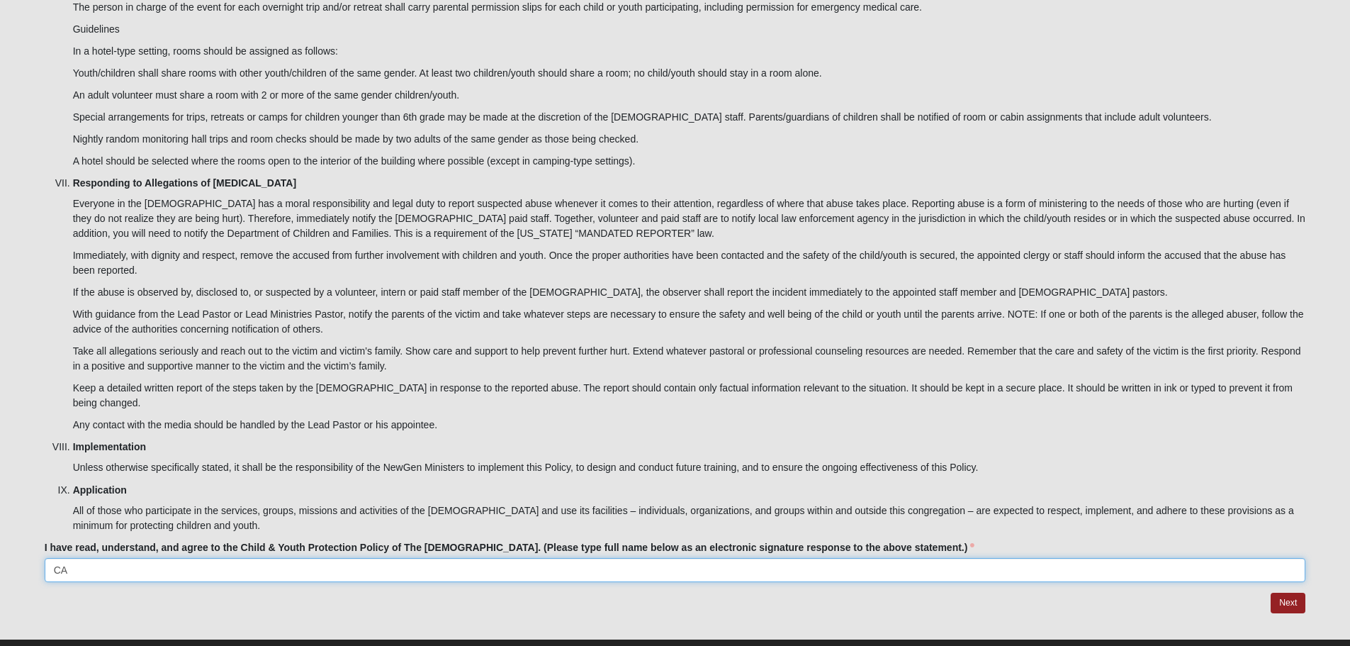
click at [128, 558] on input "CA" at bounding box center [676, 570] width 1262 height 24
type input "C"
type input "[PERSON_NAME]"
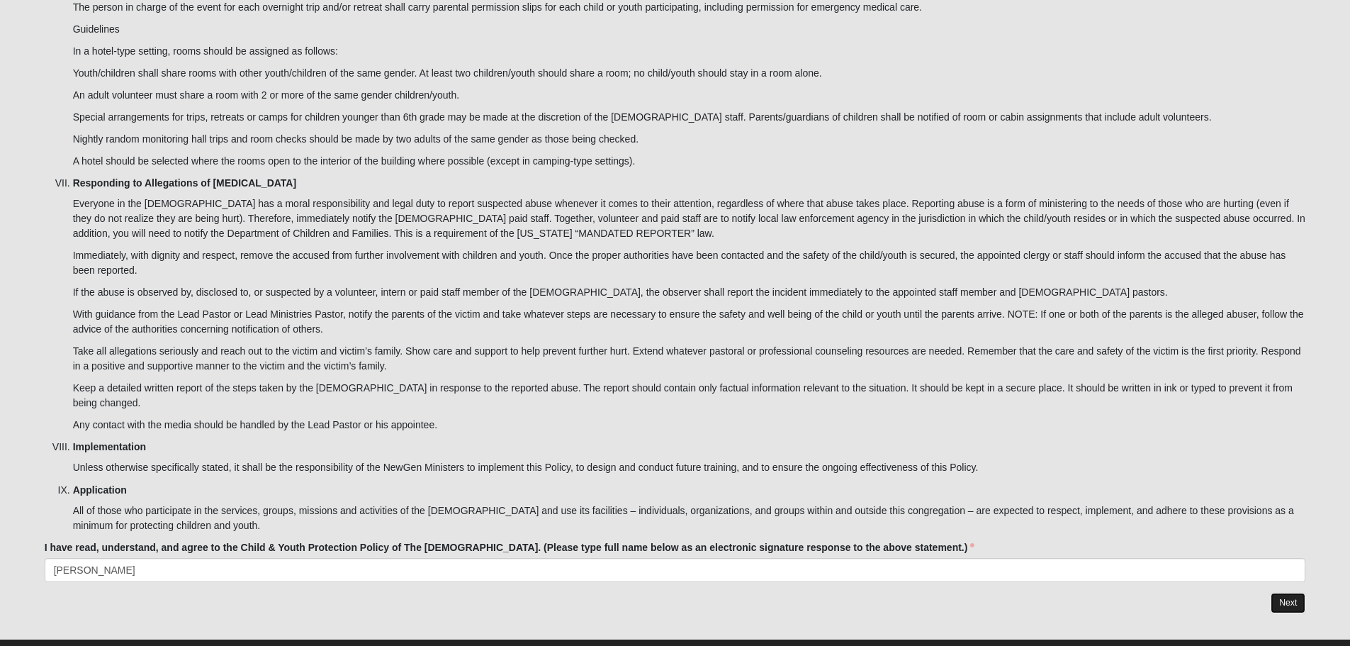
click at [1287, 593] on link "Next" at bounding box center [1288, 603] width 35 height 21
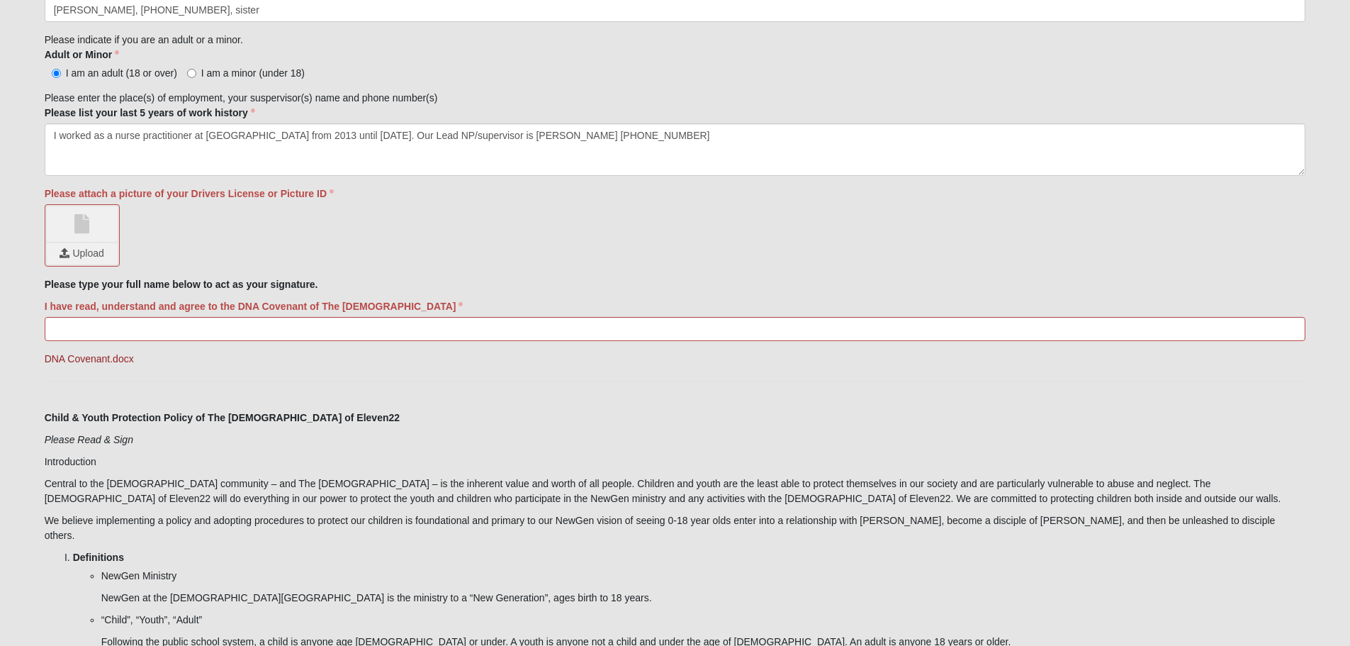
scroll to position [1705, 0]
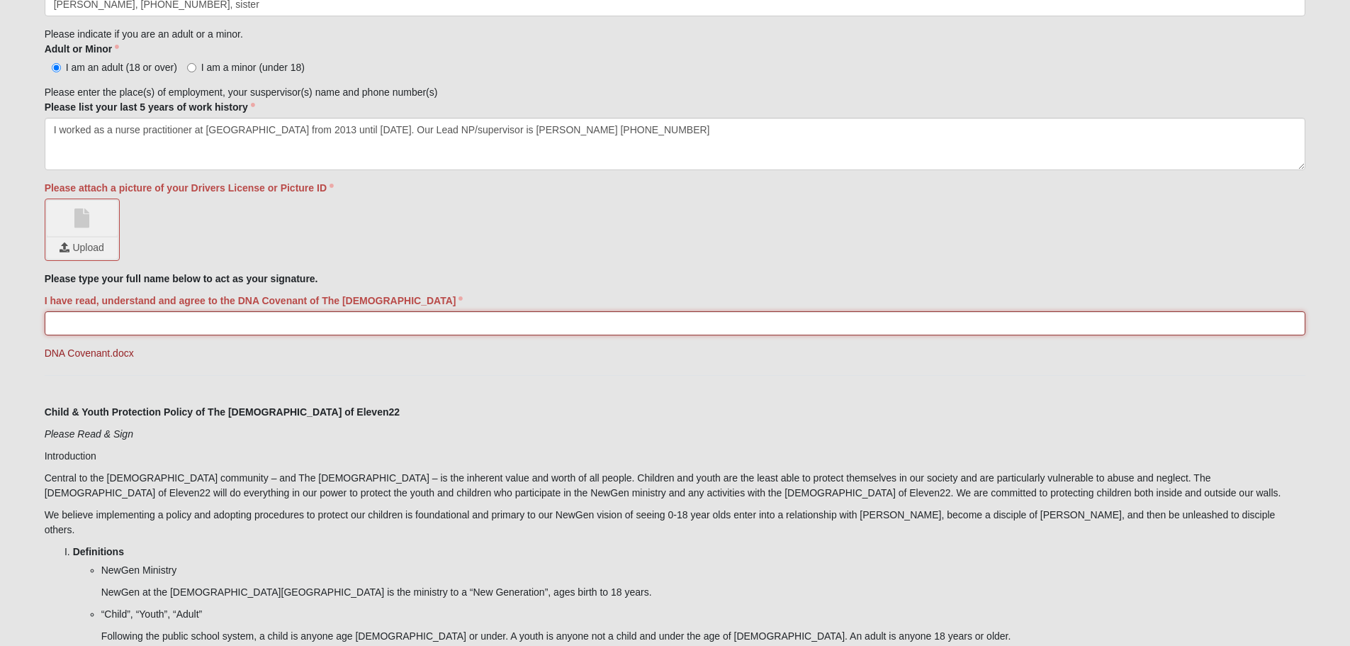
click at [139, 325] on input "I have read, understand and agree to the DNA Covenant of The [DEMOGRAPHIC_DATA]" at bounding box center [676, 323] width 1262 height 24
type input "[PERSON_NAME]"
click at [86, 245] on input "file" at bounding box center [82, 247] width 71 height 21
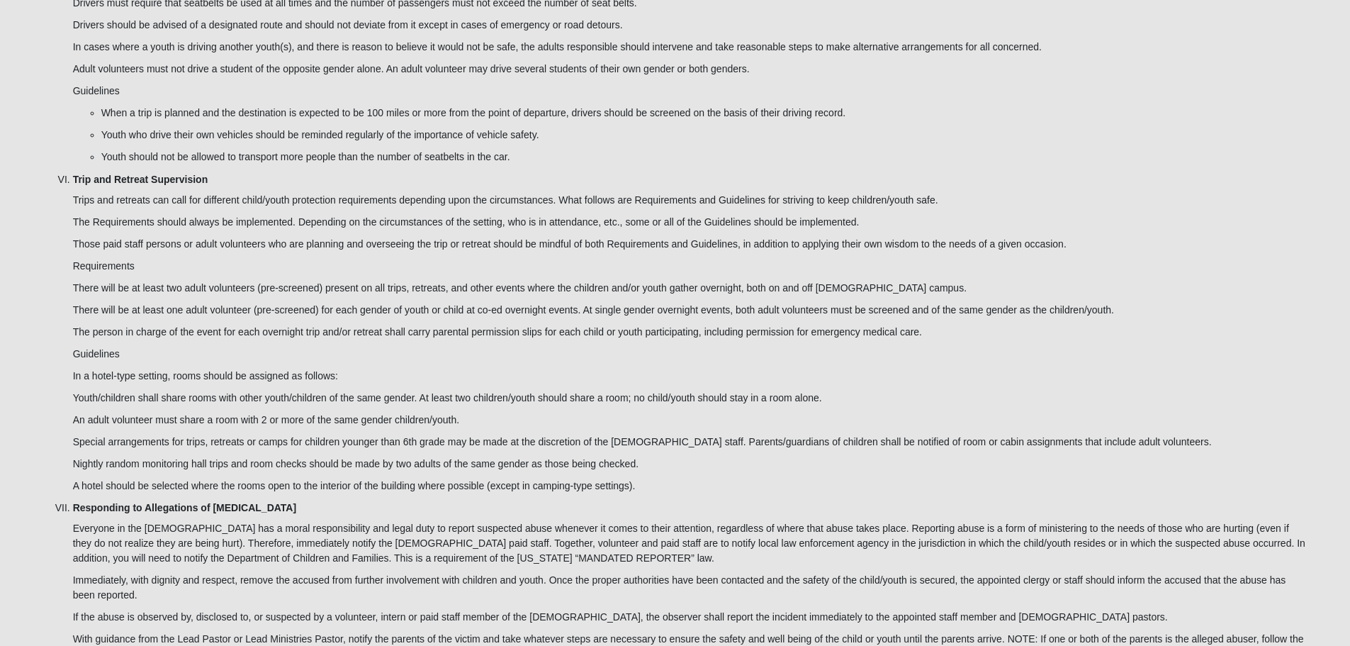
scroll to position [4162, 0]
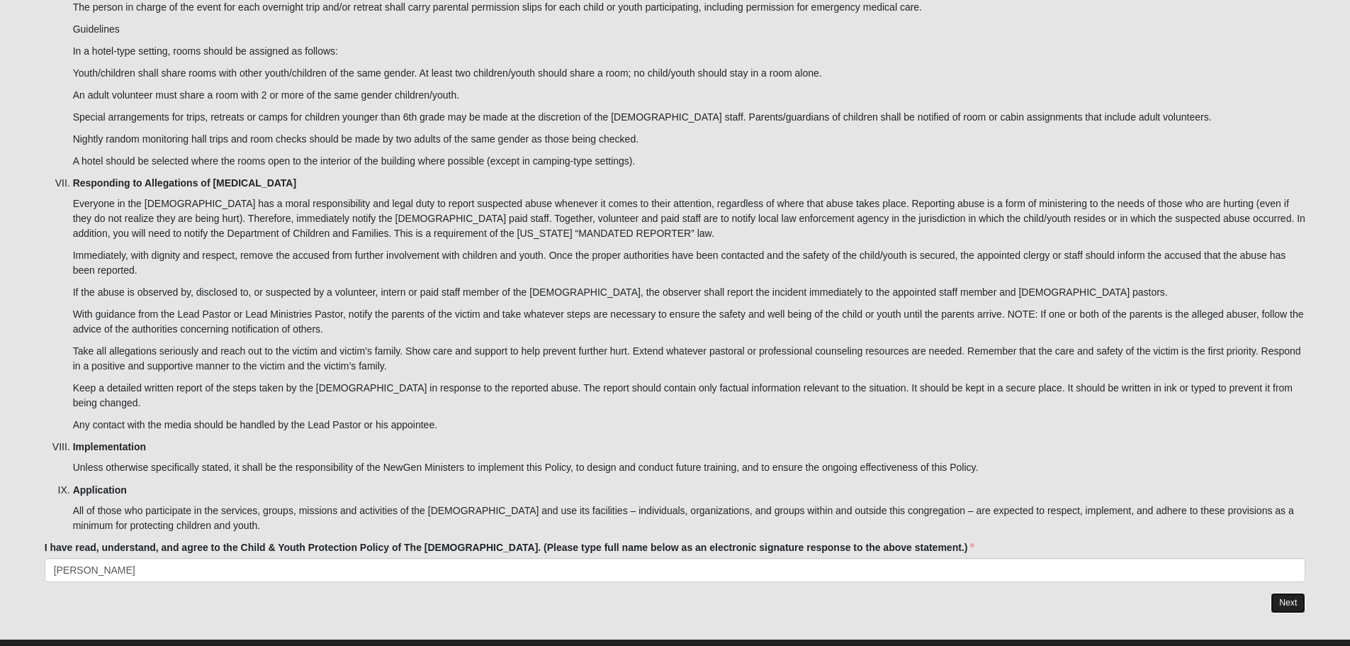
click at [1292, 593] on link "Next" at bounding box center [1288, 603] width 35 height 21
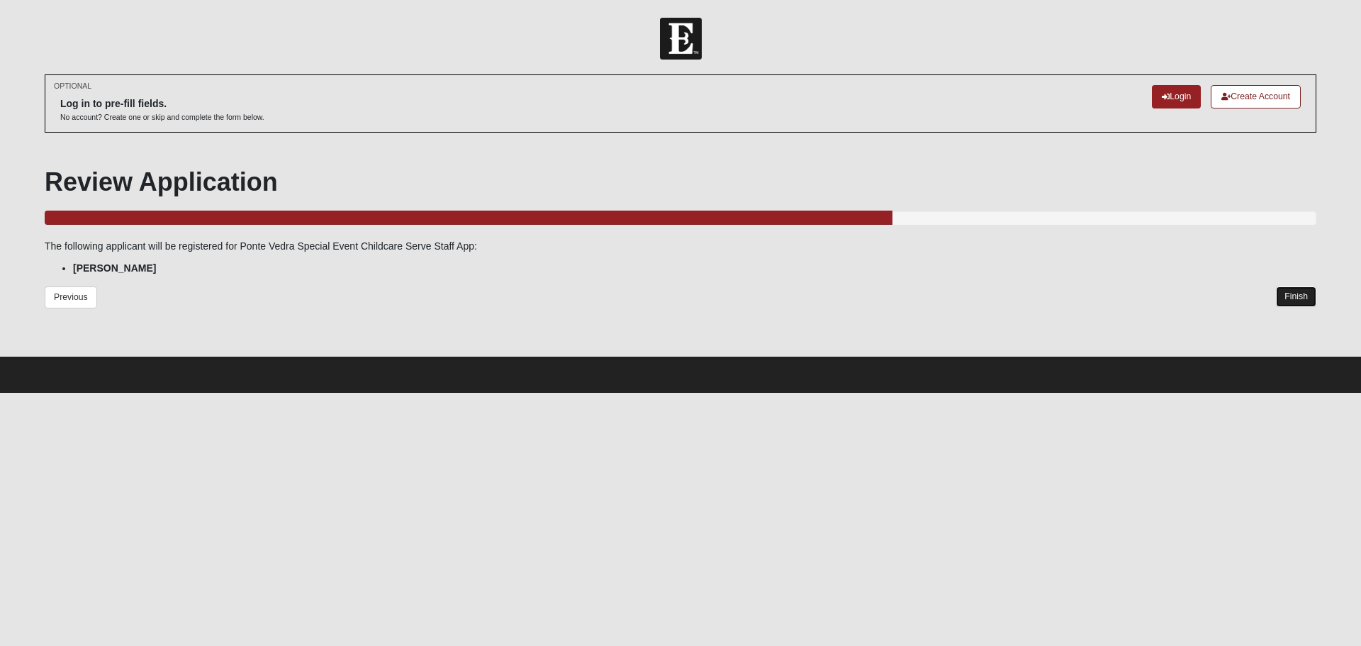
click at [1304, 289] on link "Finish" at bounding box center [1296, 296] width 40 height 21
